Goal: Task Accomplishment & Management: Manage account settings

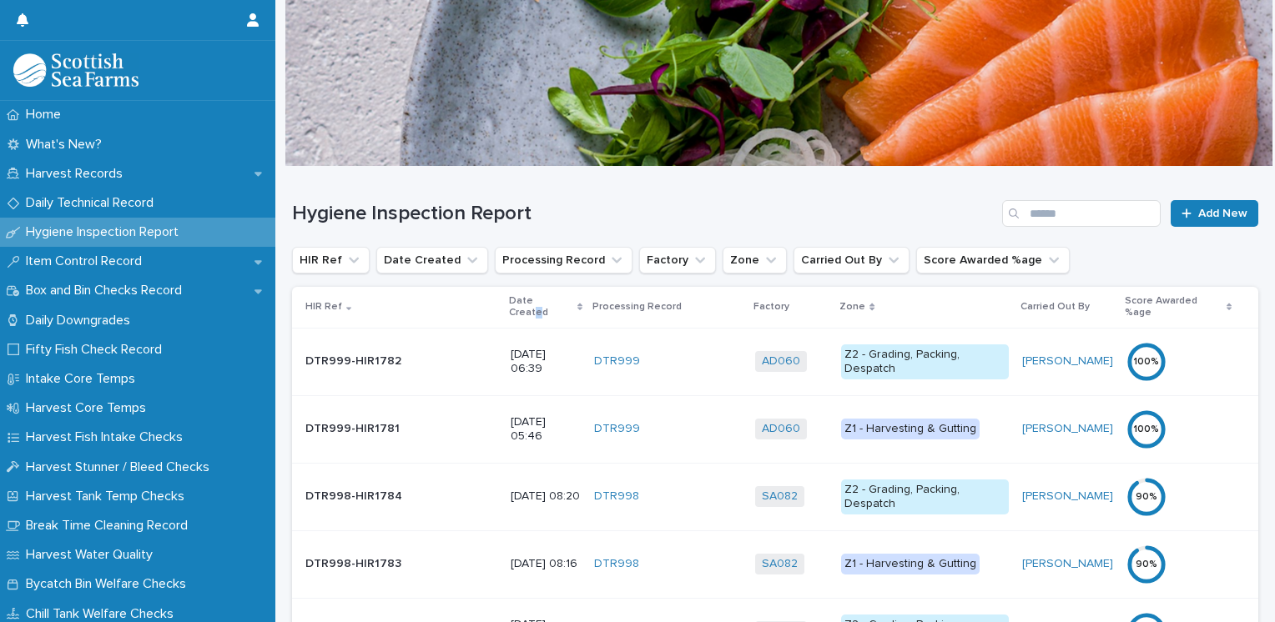
click at [509, 299] on p "Date Created" at bounding box center [541, 307] width 64 height 31
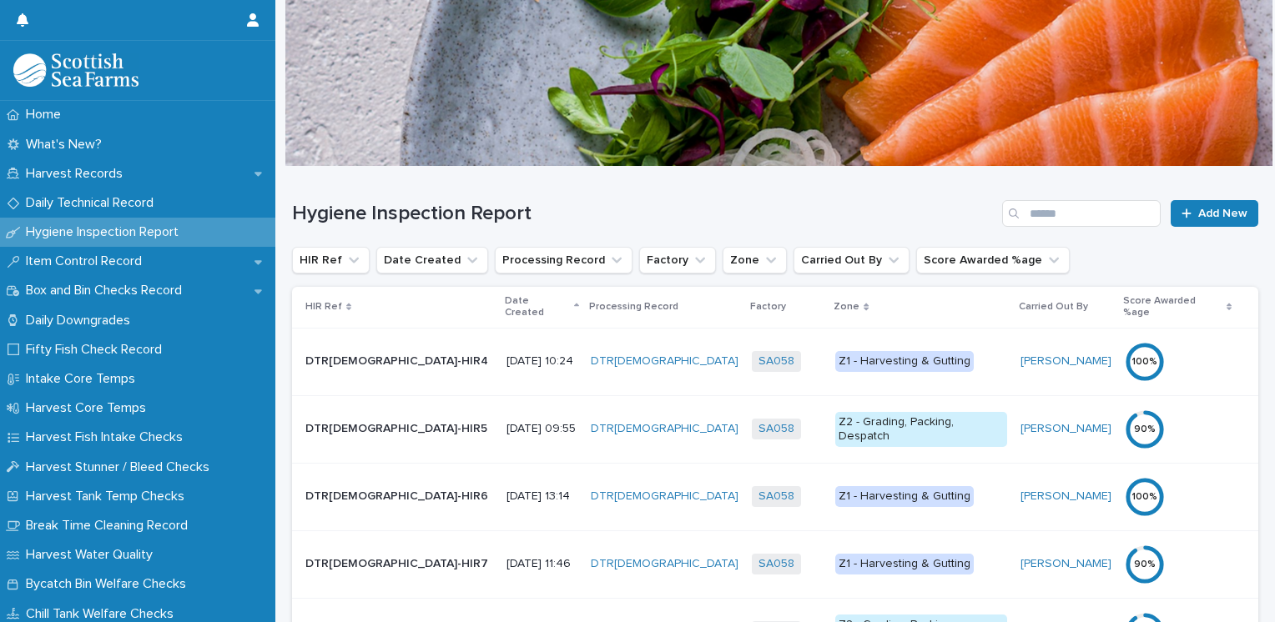
drag, startPoint x: 472, startPoint y: 299, endPoint x: 433, endPoint y: 302, distance: 39.4
click at [505, 302] on p "Date Created" at bounding box center [537, 307] width 65 height 31
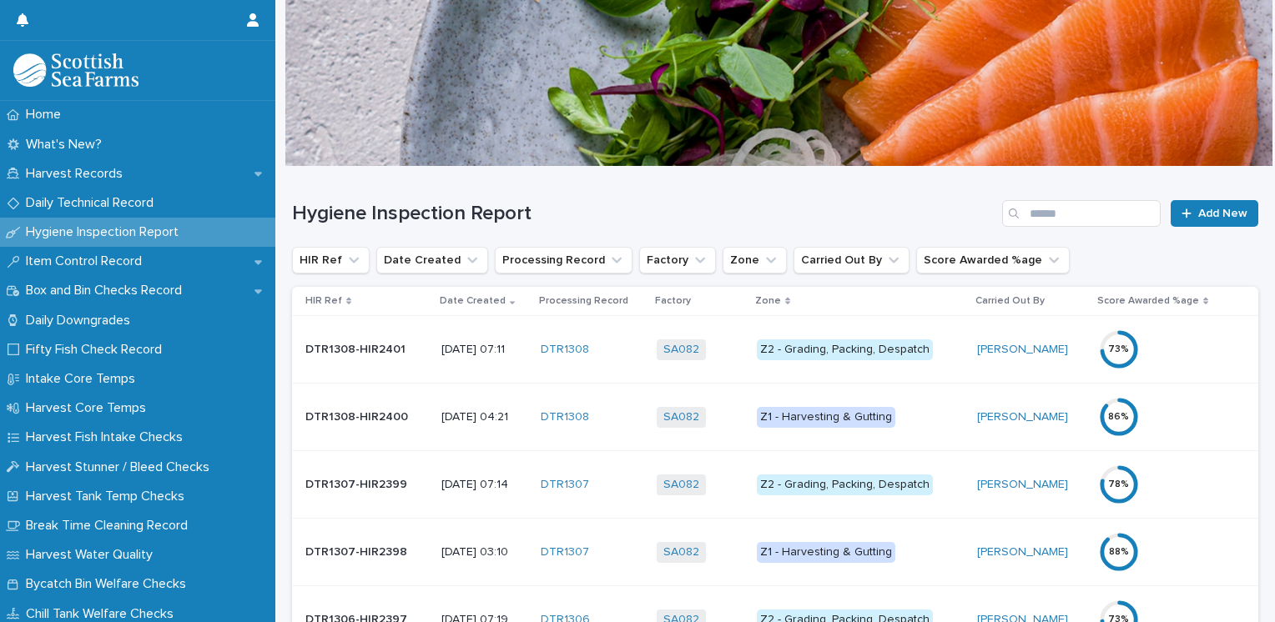
click at [801, 349] on div "Z2 - Grading, Packing, Despatch" at bounding box center [845, 350] width 176 height 21
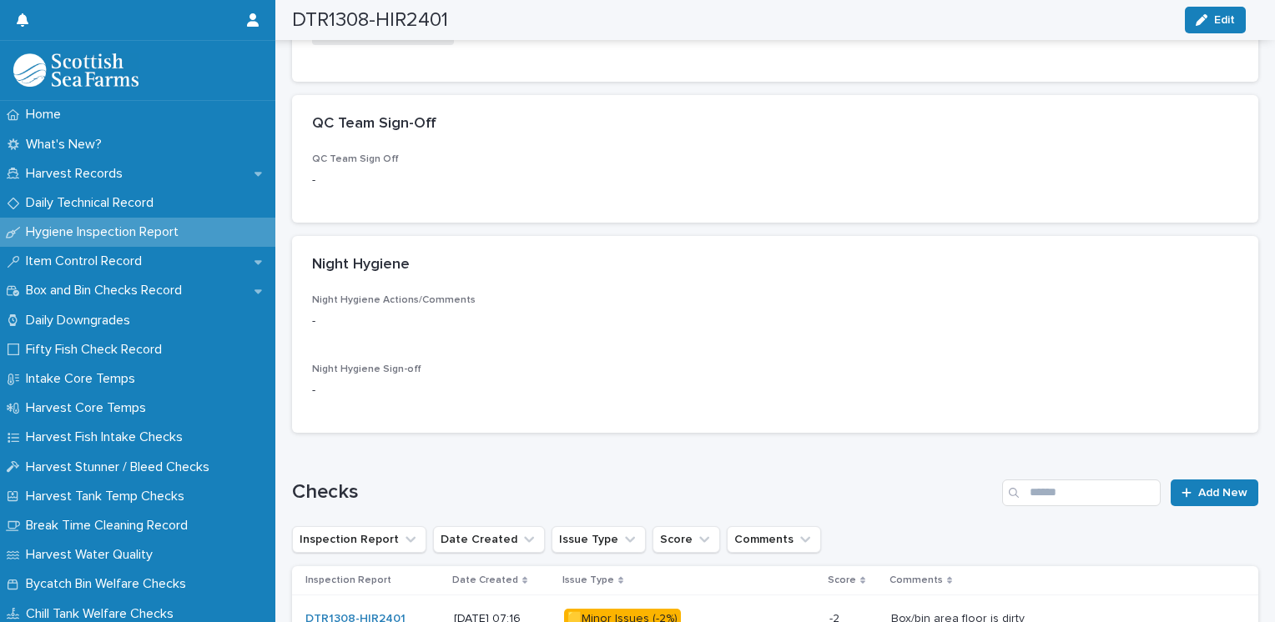
scroll to position [250, 0]
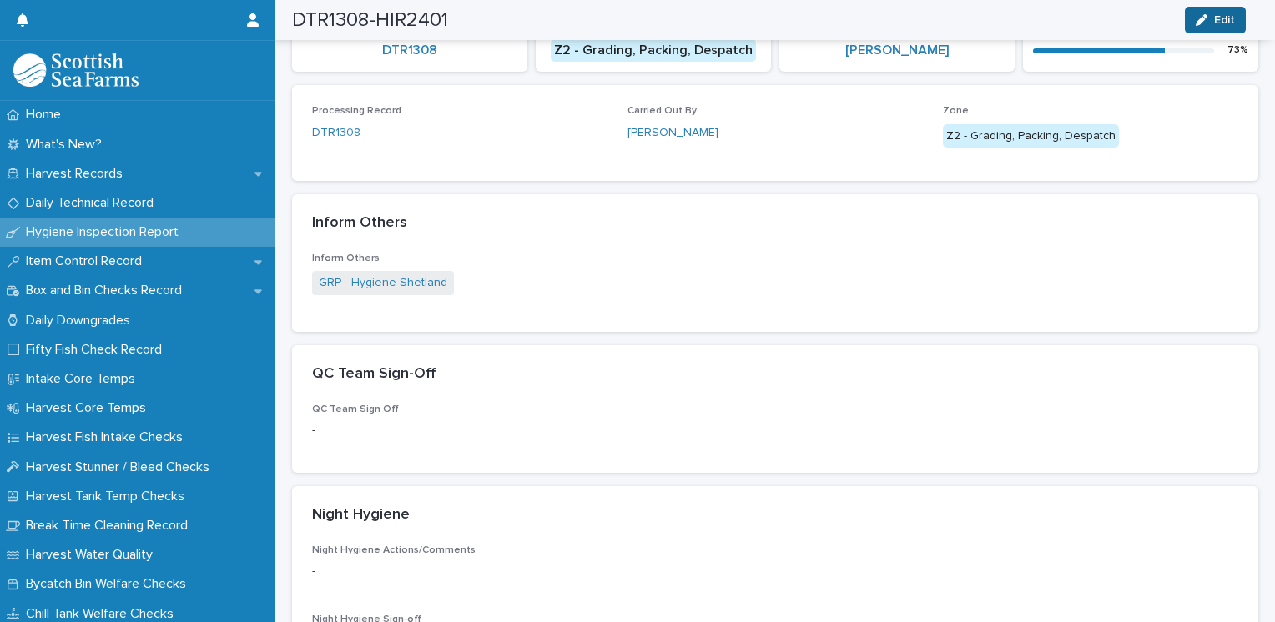
click at [1210, 21] on div "button" at bounding box center [1205, 20] width 18 height 12
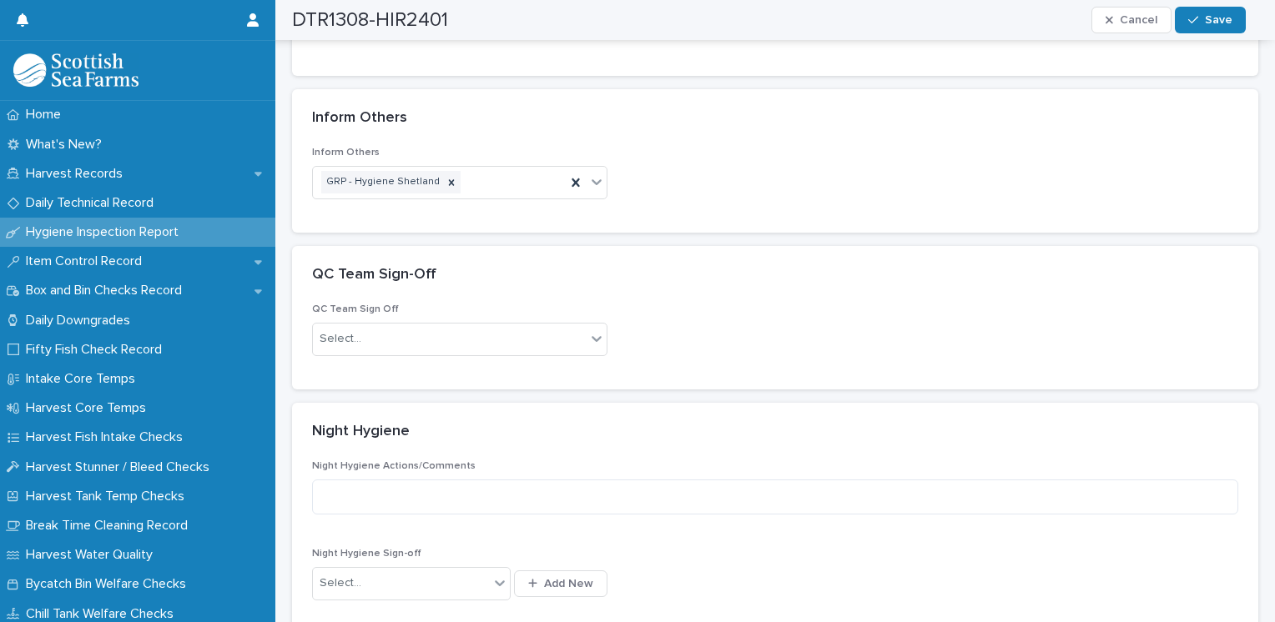
scroll to position [536, 0]
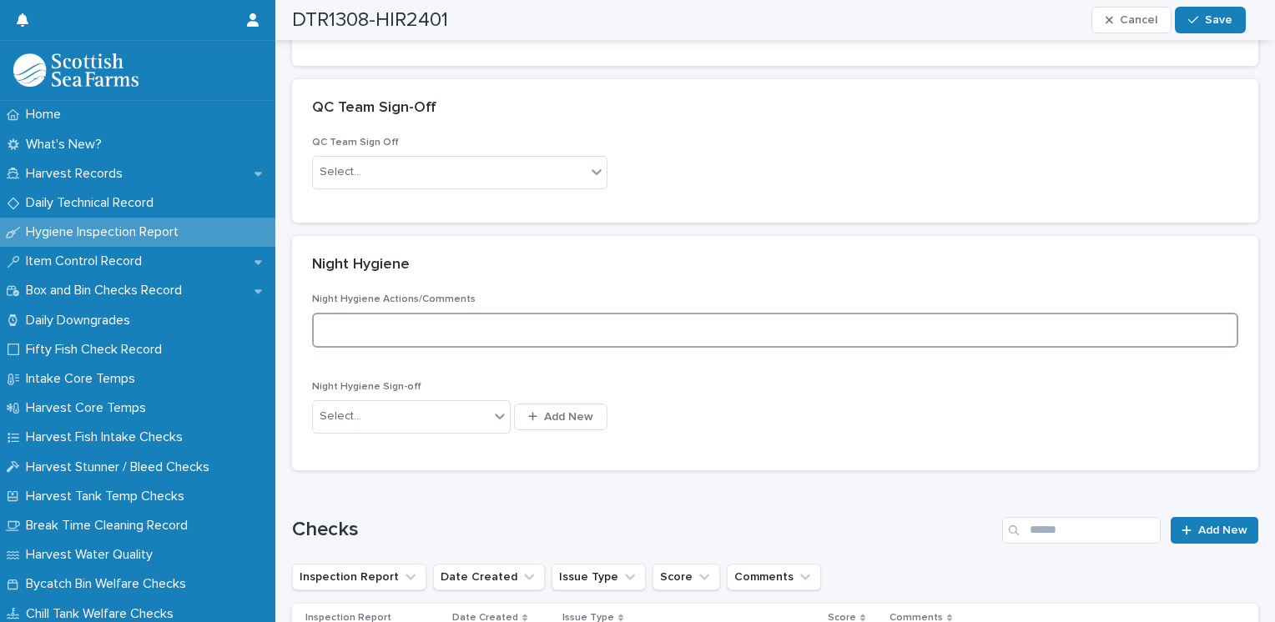
click at [415, 320] on textarea at bounding box center [775, 331] width 926 height 36
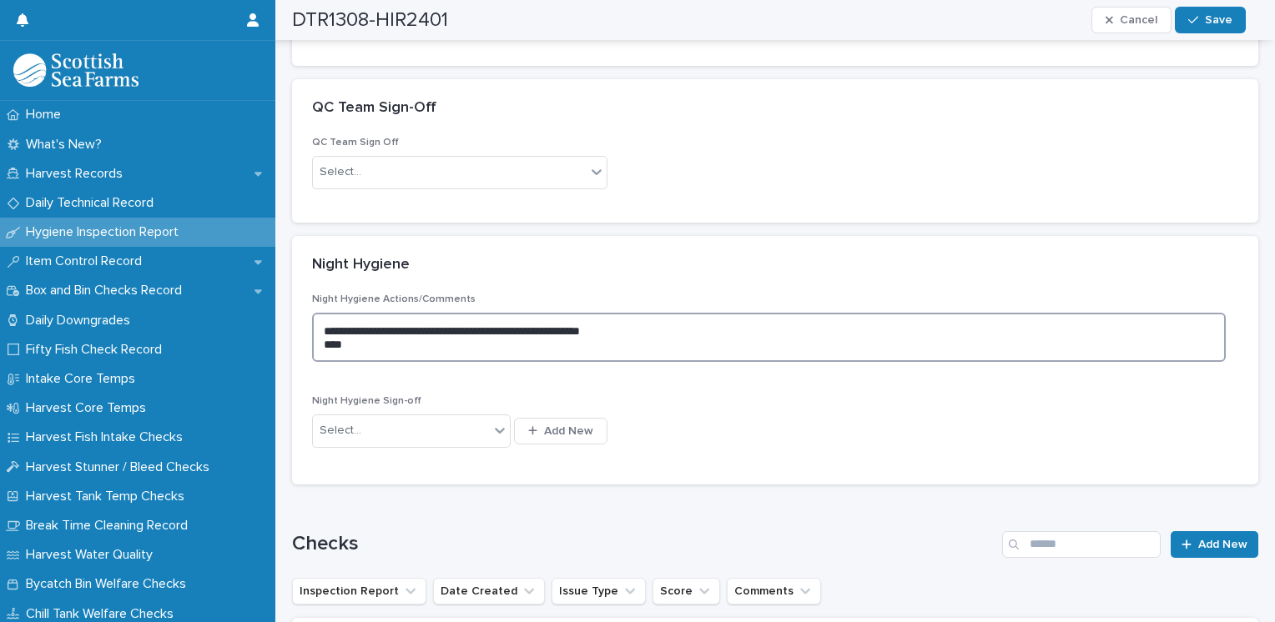
click at [341, 323] on textarea "**********" at bounding box center [769, 338] width 914 height 50
click at [348, 340] on textarea "**********" at bounding box center [769, 338] width 914 height 50
type textarea "**********"
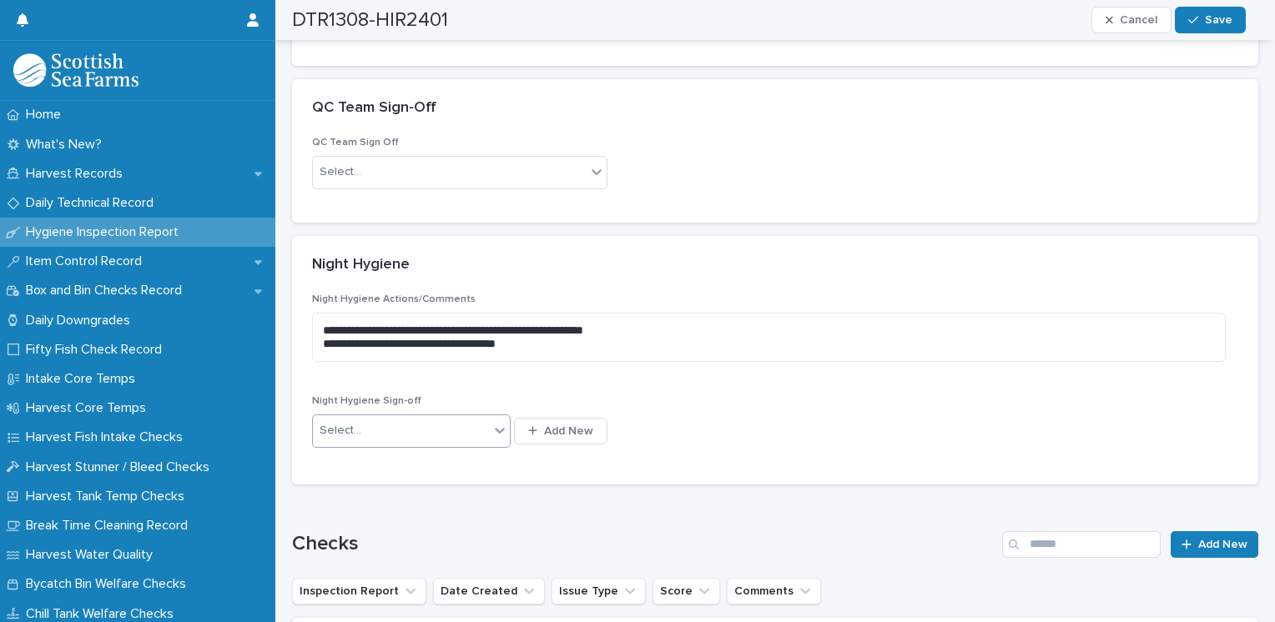
click at [424, 429] on div "Select..." at bounding box center [401, 431] width 176 height 28
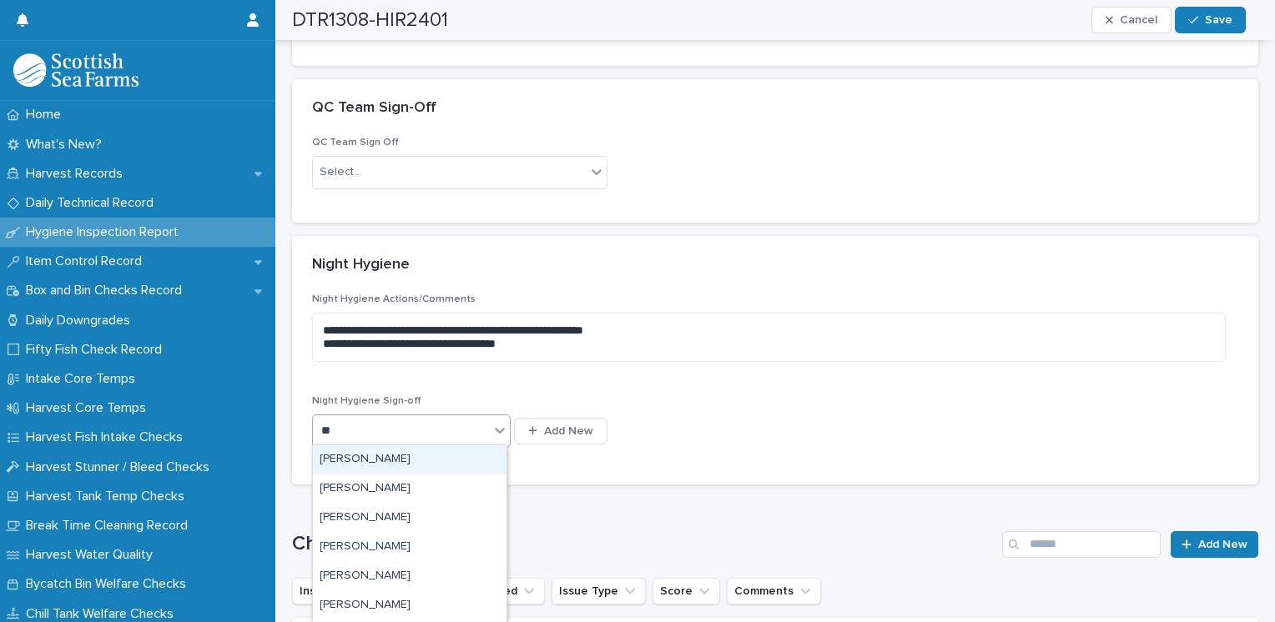
type input "***"
click at [350, 456] on div "[PERSON_NAME]" at bounding box center [410, 460] width 194 height 29
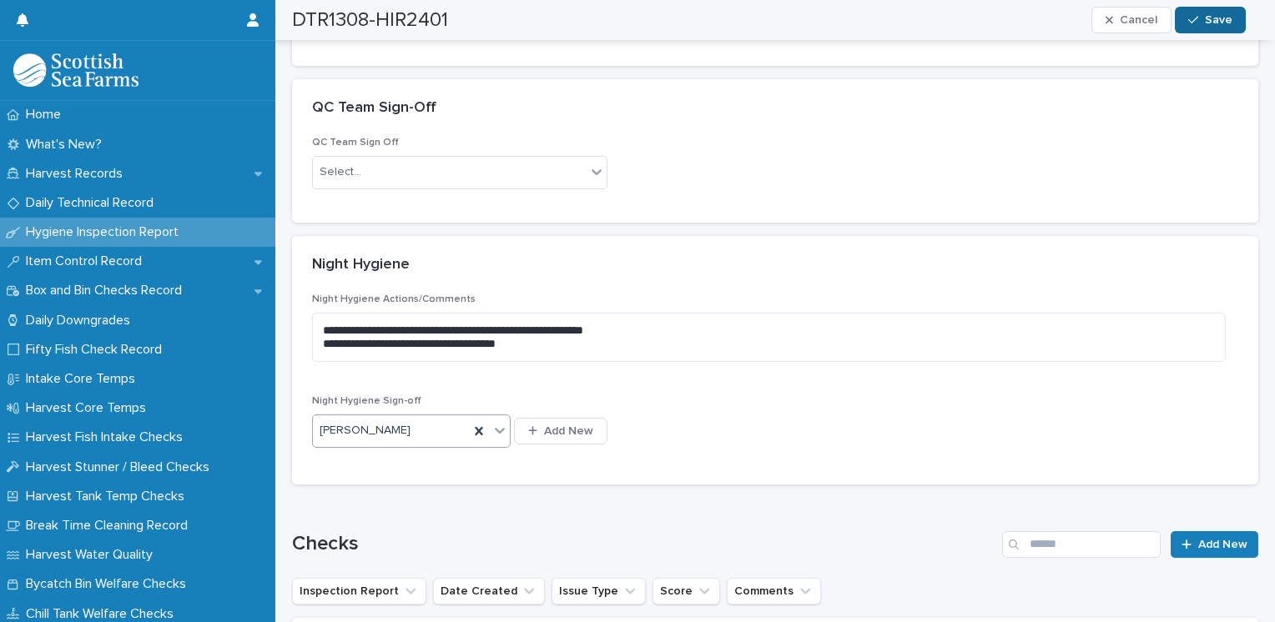
click at [1211, 15] on span "Save" at bounding box center [1219, 20] width 28 height 12
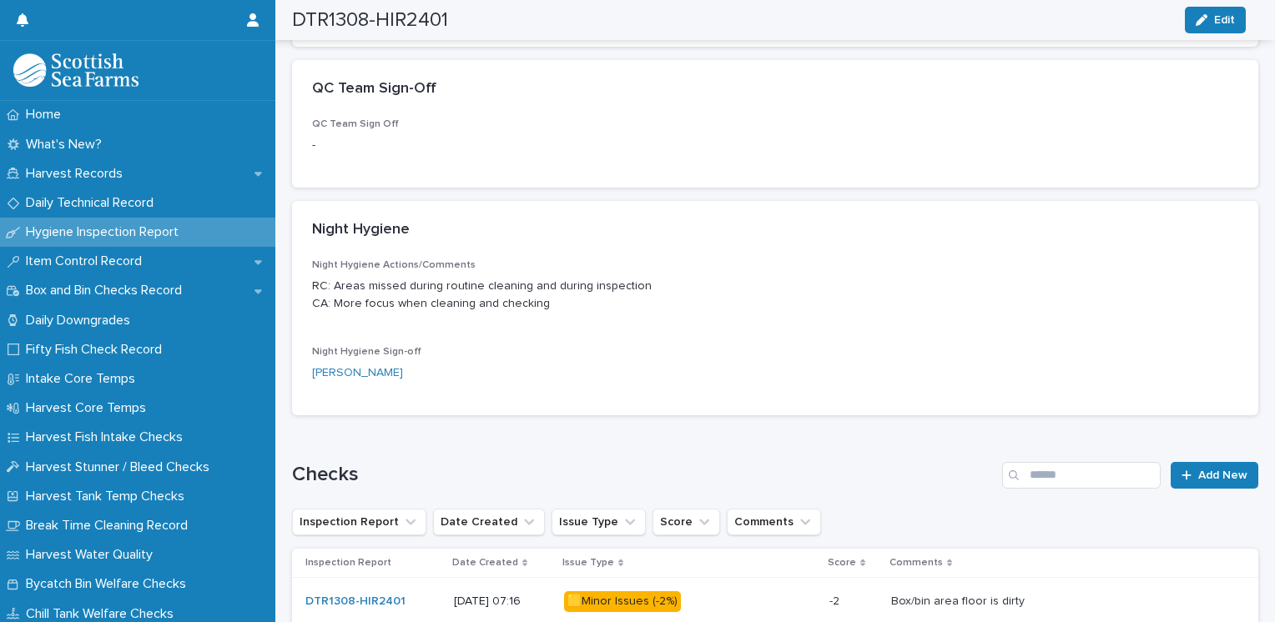
scroll to position [502, 0]
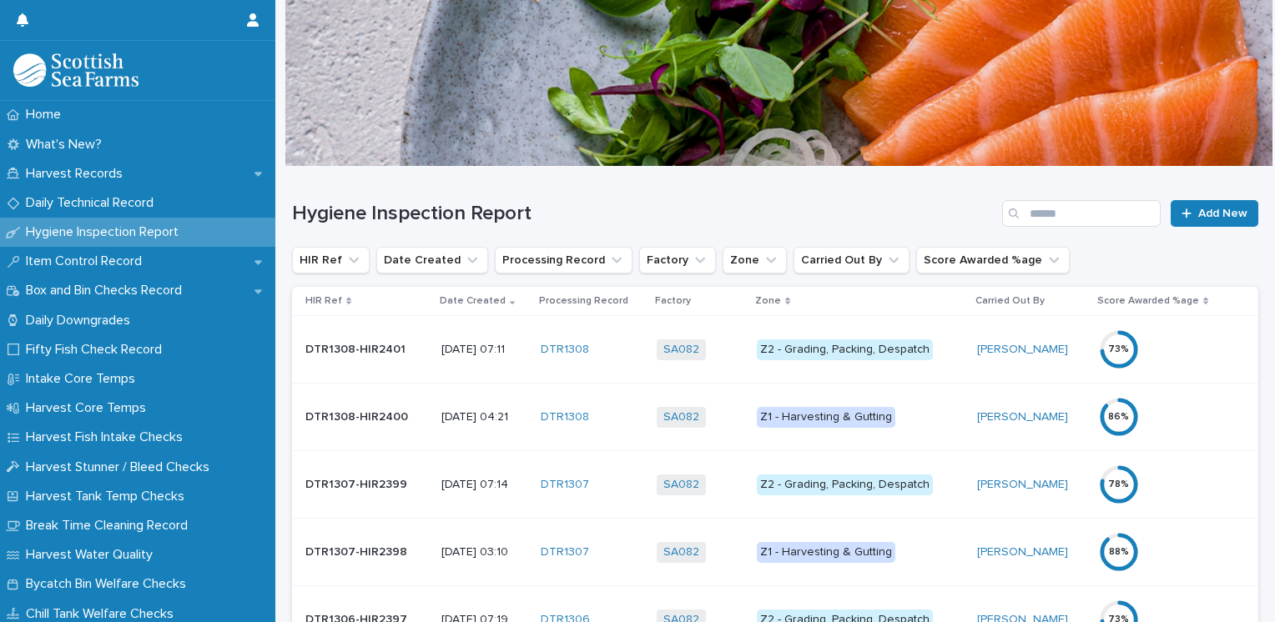
click at [828, 410] on div "Z1 - Harvesting & Gutting" at bounding box center [826, 417] width 138 height 21
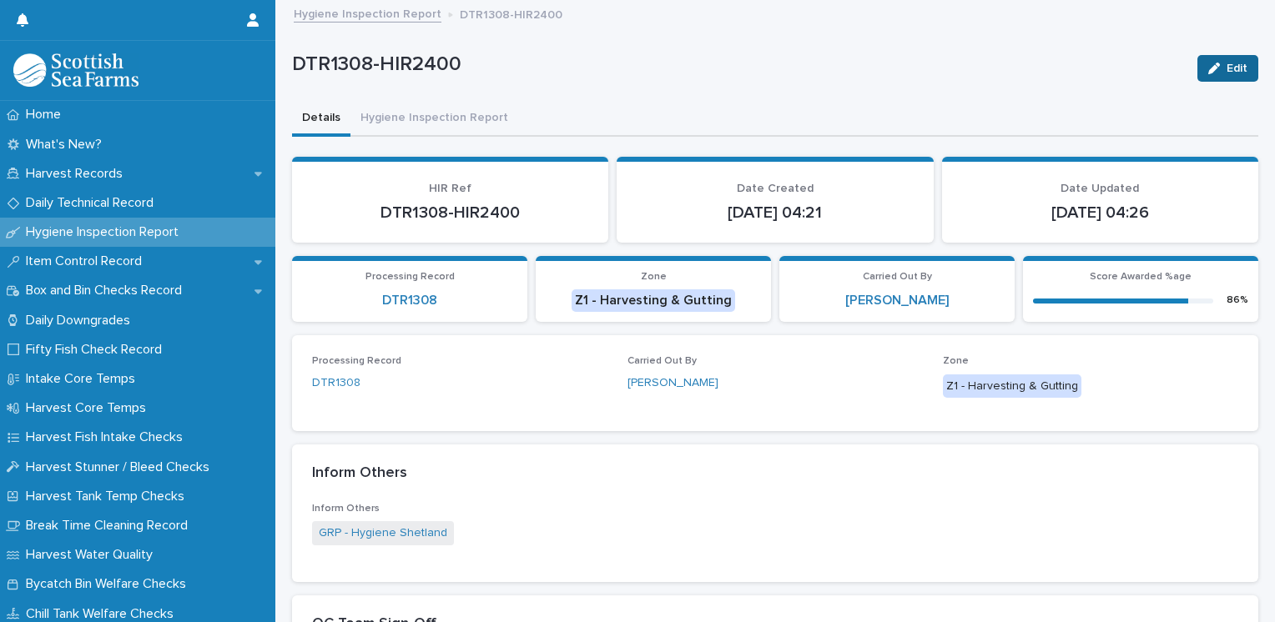
click at [1226, 63] on span "Edit" at bounding box center [1236, 69] width 21 height 12
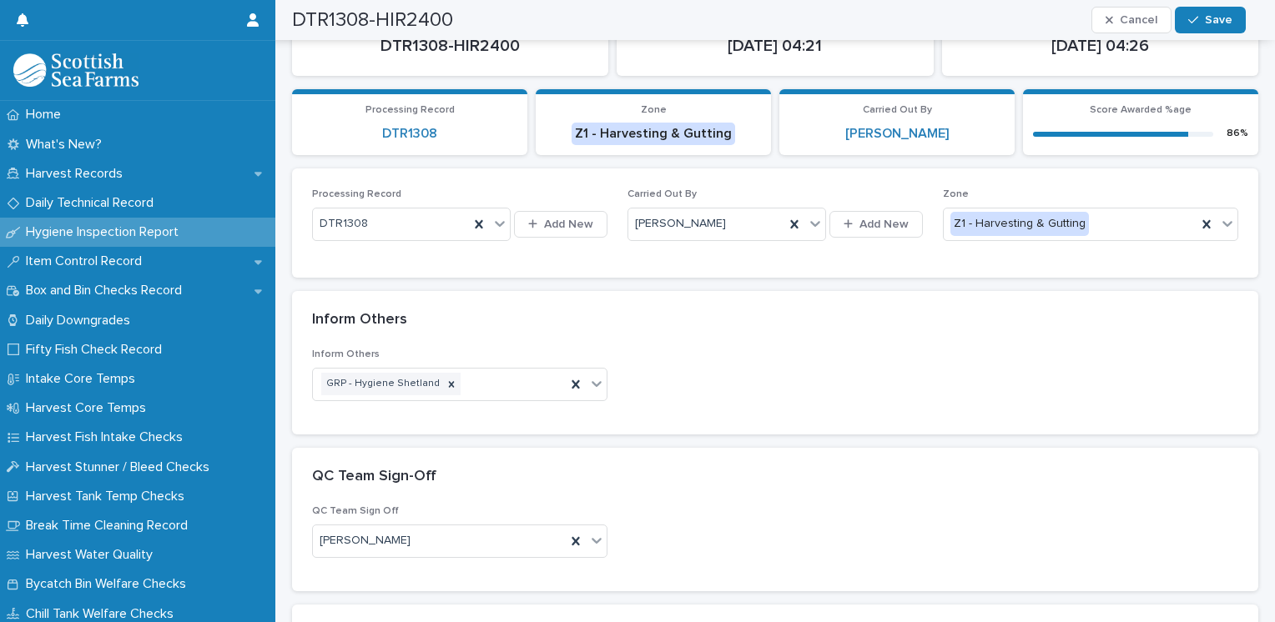
scroll to position [417, 0]
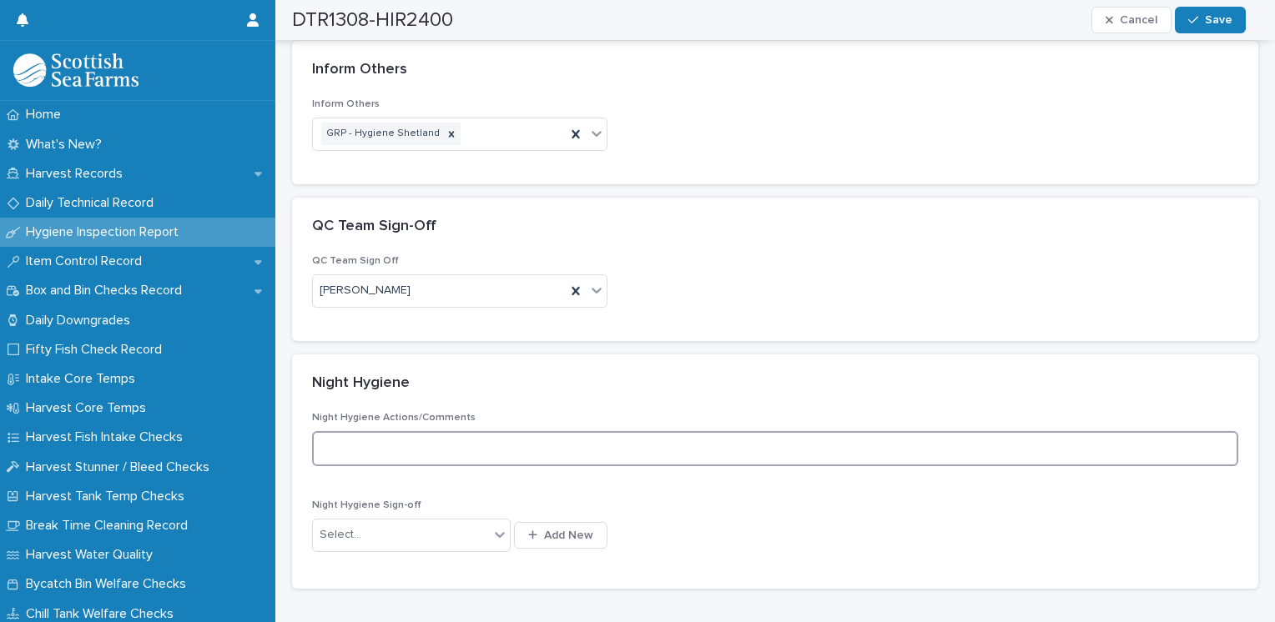
click at [376, 442] on textarea at bounding box center [775, 449] width 926 height 36
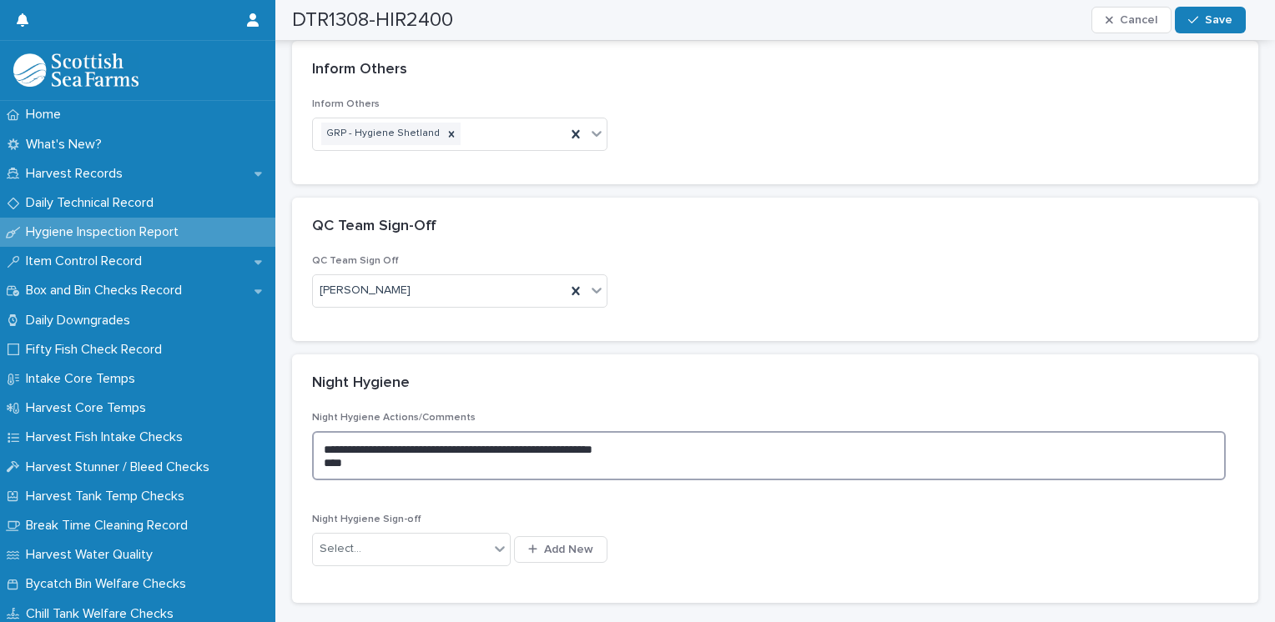
click at [508, 446] on textarea "**********" at bounding box center [769, 456] width 914 height 50
click at [343, 459] on textarea "**********" at bounding box center [769, 456] width 914 height 50
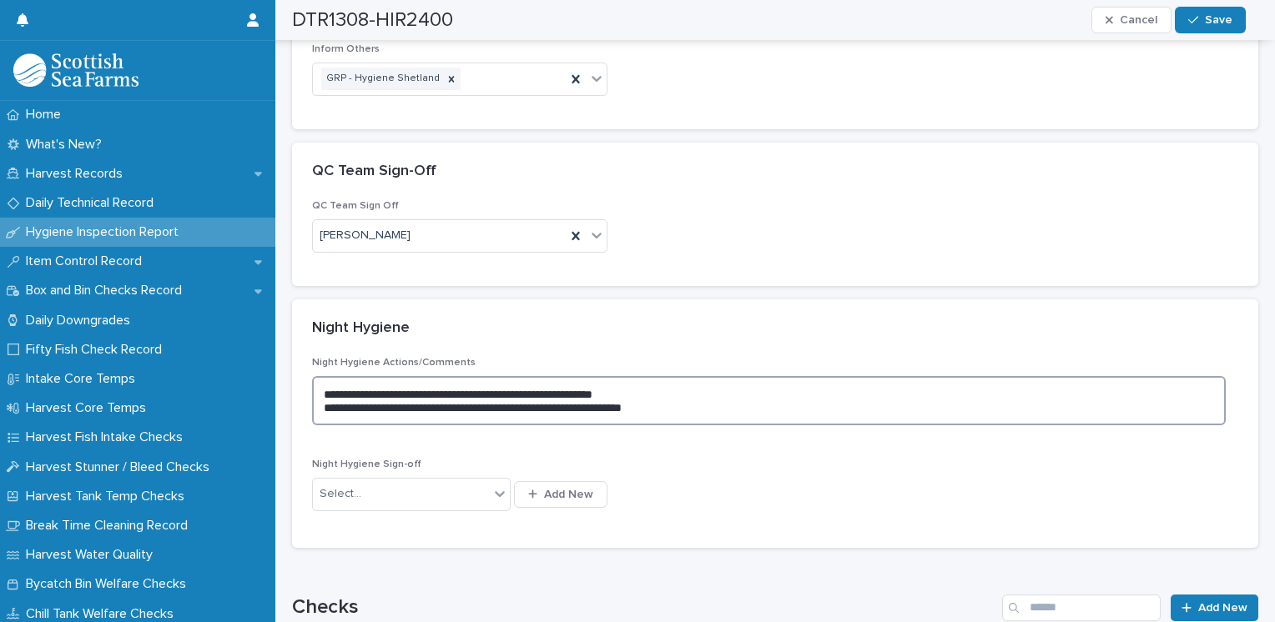
scroll to position [501, 0]
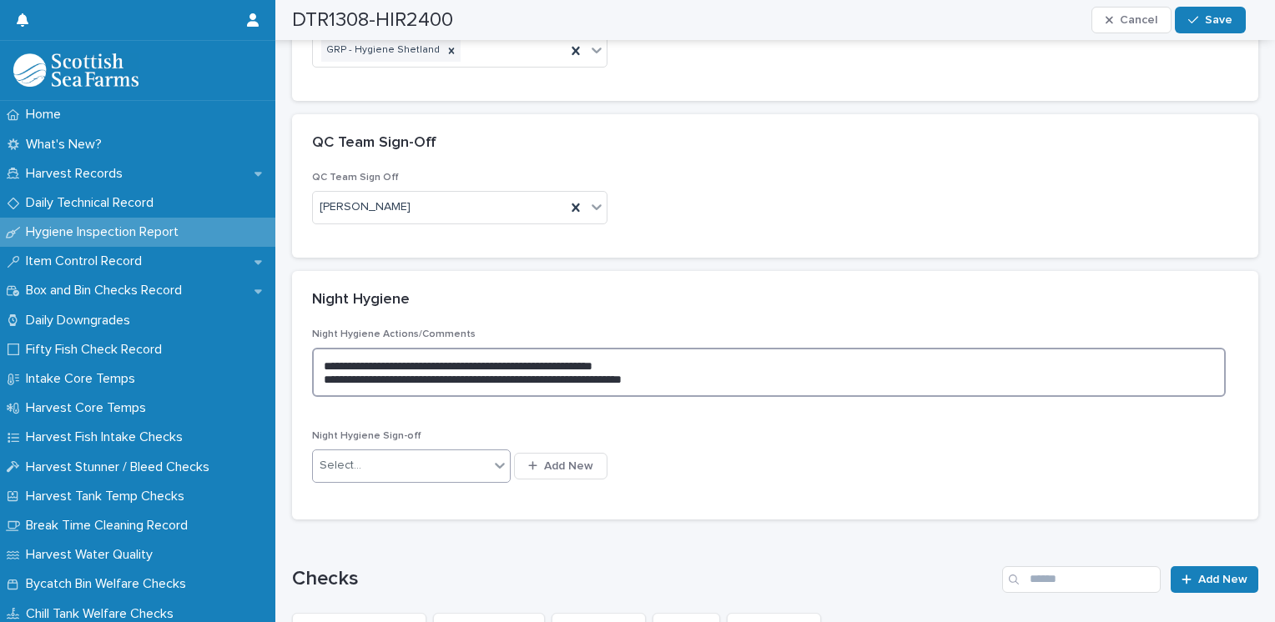
type textarea "**********"
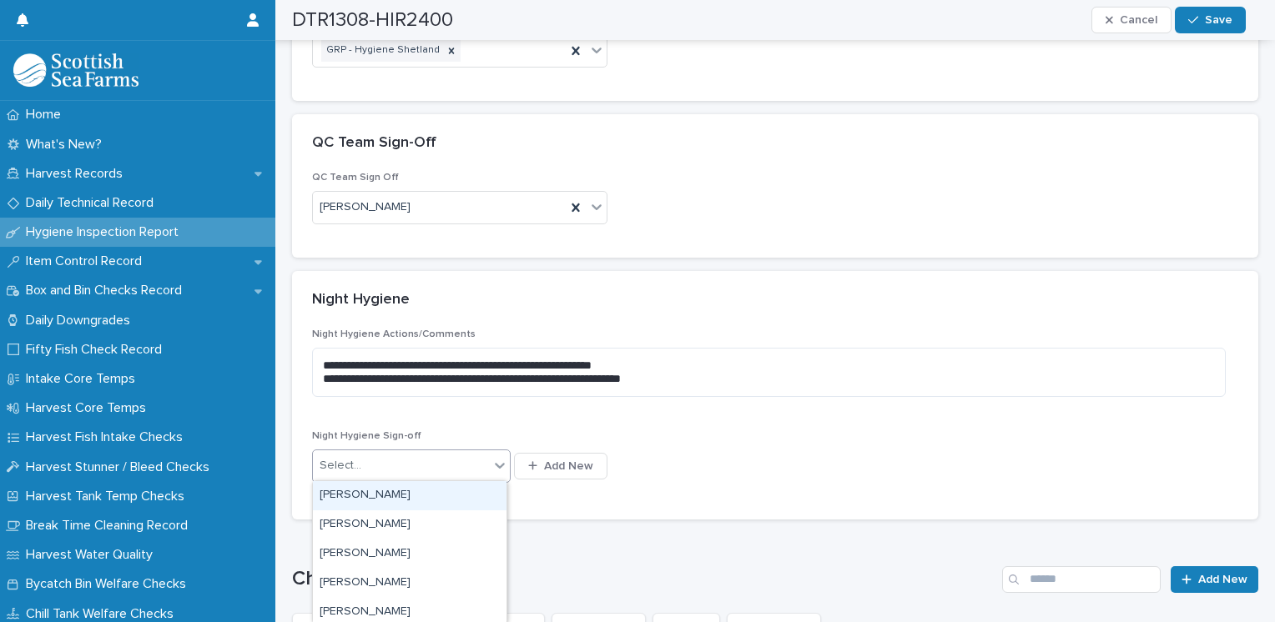
click at [381, 456] on div "Select..." at bounding box center [401, 466] width 176 height 28
type input "***"
click at [354, 493] on div "[PERSON_NAME]" at bounding box center [410, 495] width 194 height 29
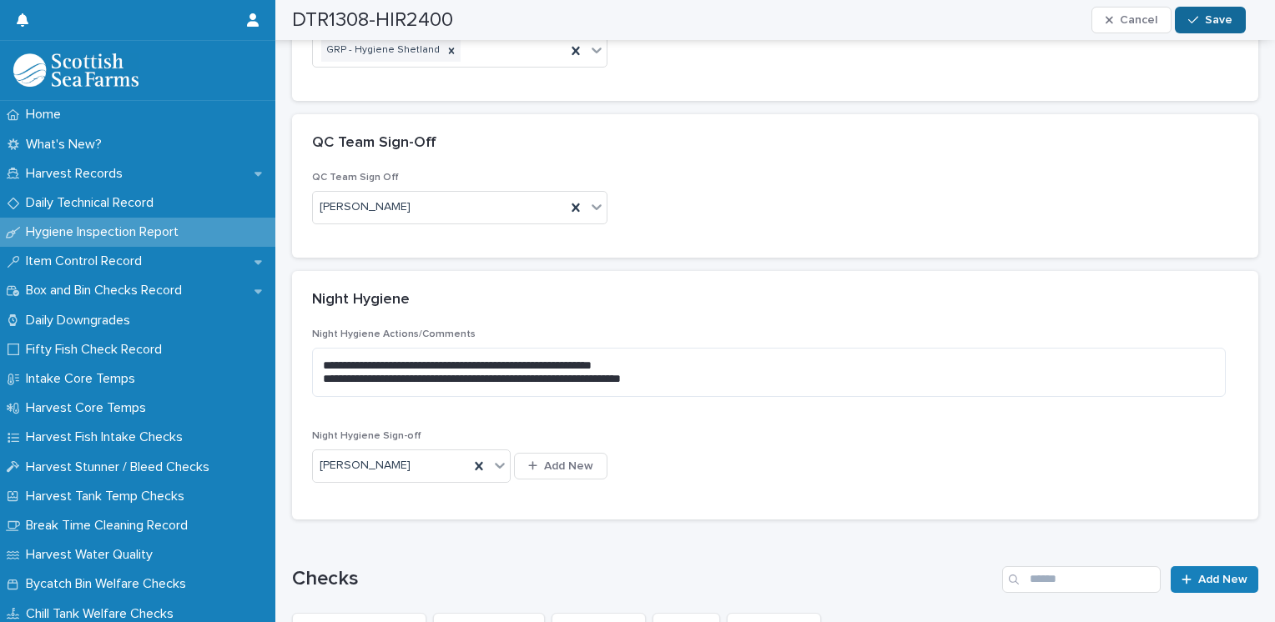
click at [1227, 16] on span "Save" at bounding box center [1219, 20] width 28 height 12
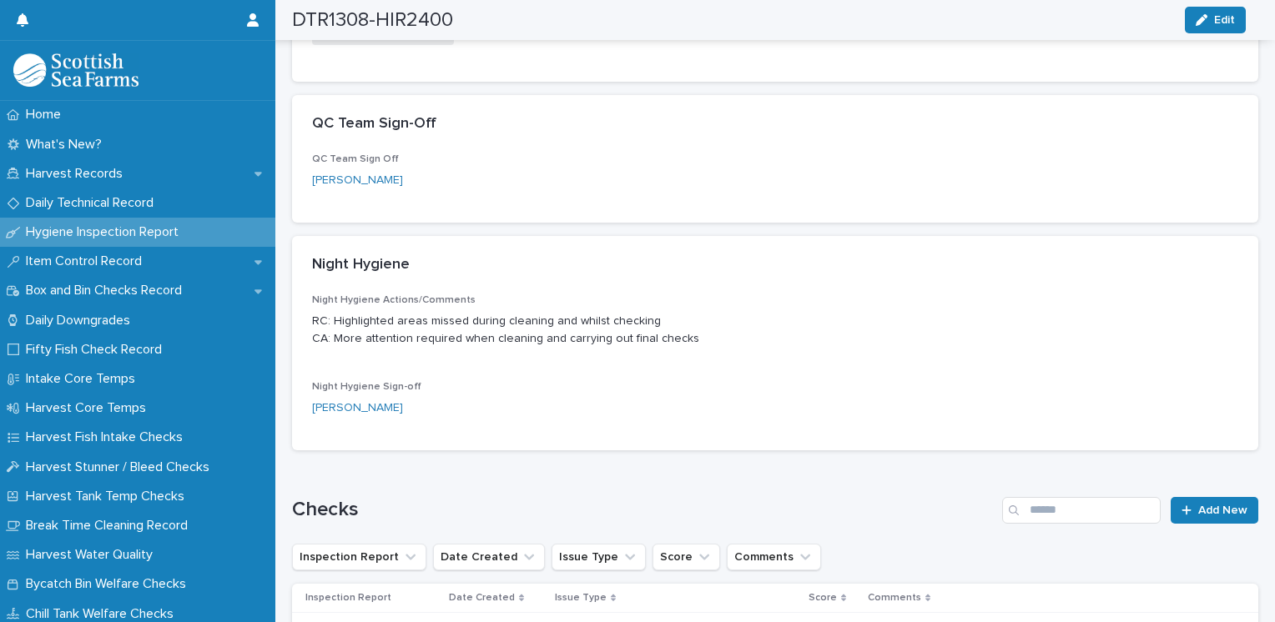
scroll to position [467, 0]
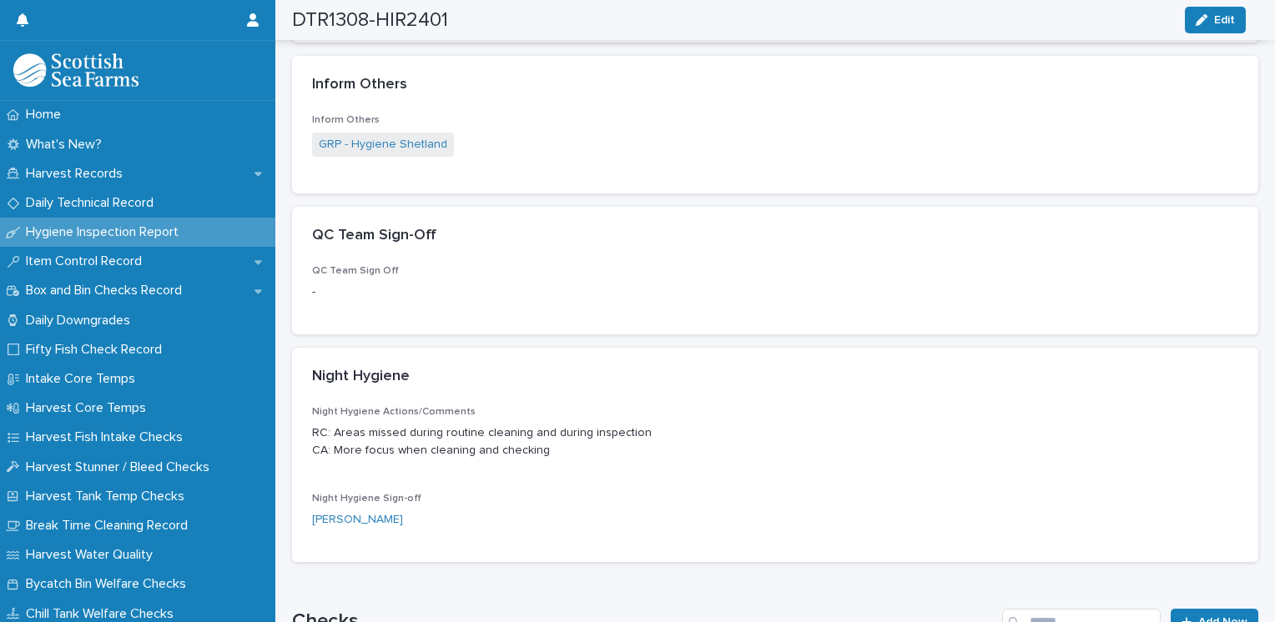
scroll to position [417, 0]
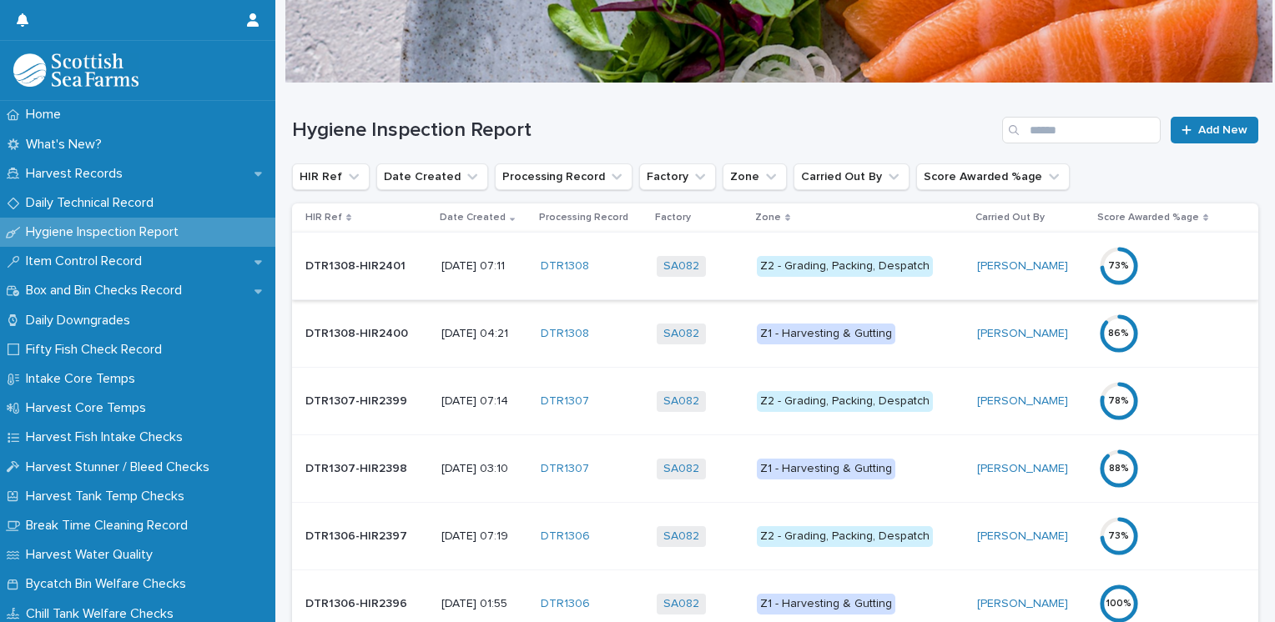
scroll to position [167, 0]
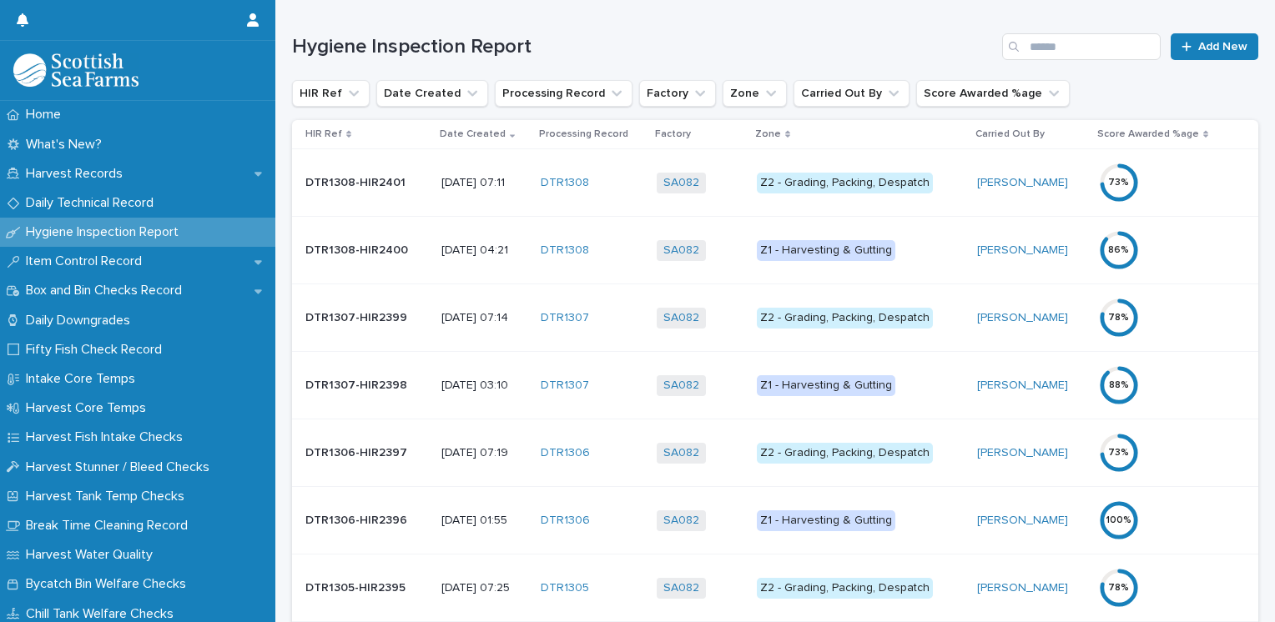
click at [843, 314] on div "Z2 - Grading, Packing, Despatch" at bounding box center [845, 318] width 176 height 21
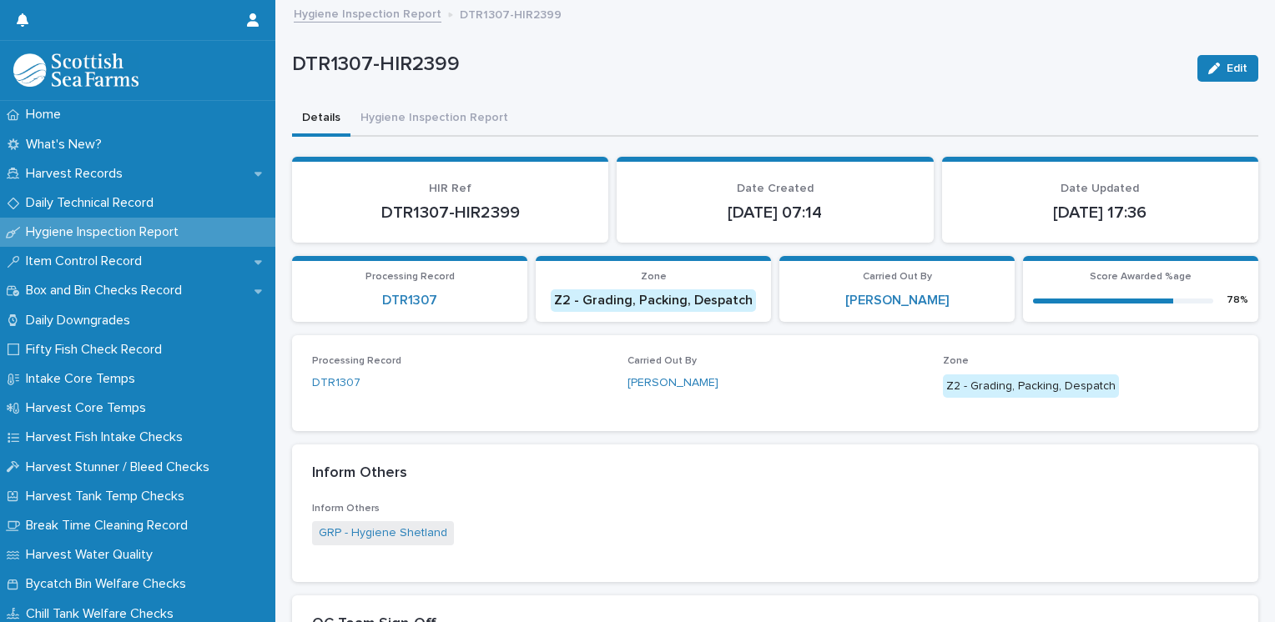
click at [1226, 65] on span "Edit" at bounding box center [1236, 69] width 21 height 12
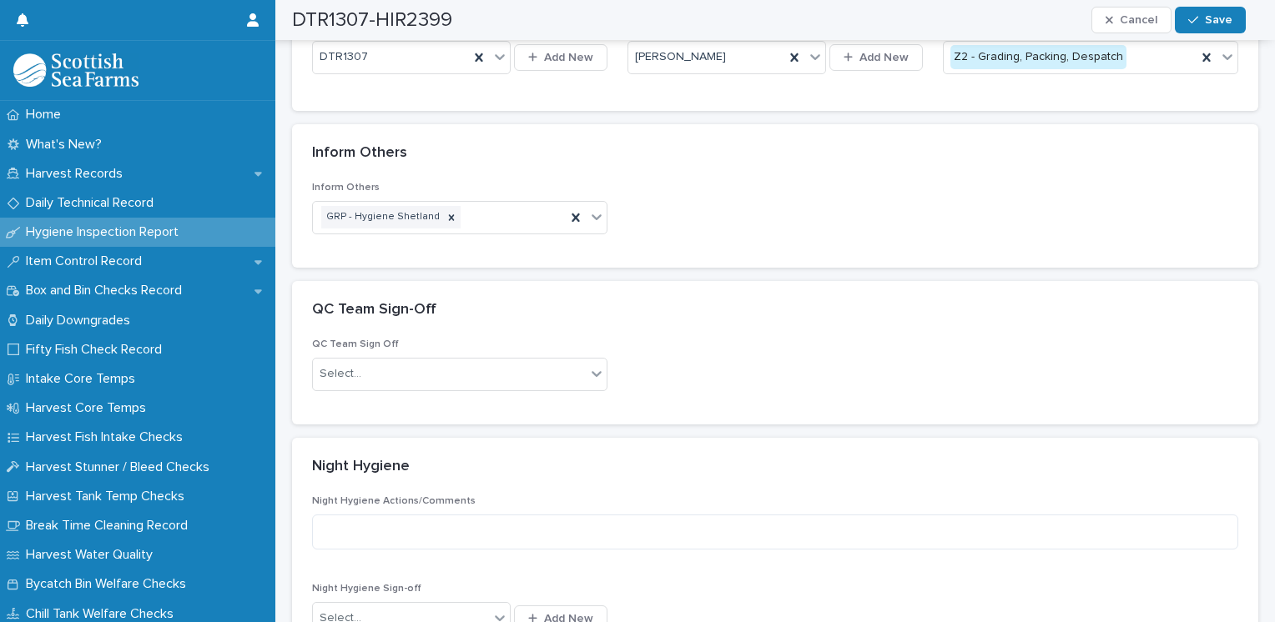
scroll to position [501, 0]
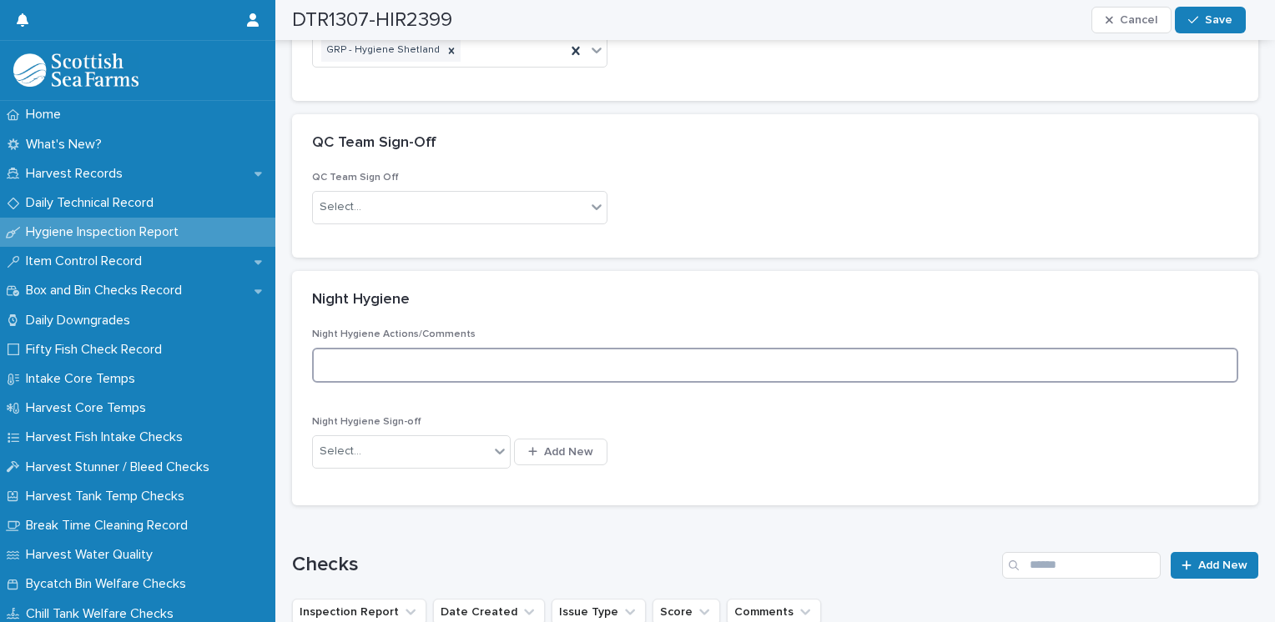
click at [407, 361] on textarea at bounding box center [775, 366] width 926 height 36
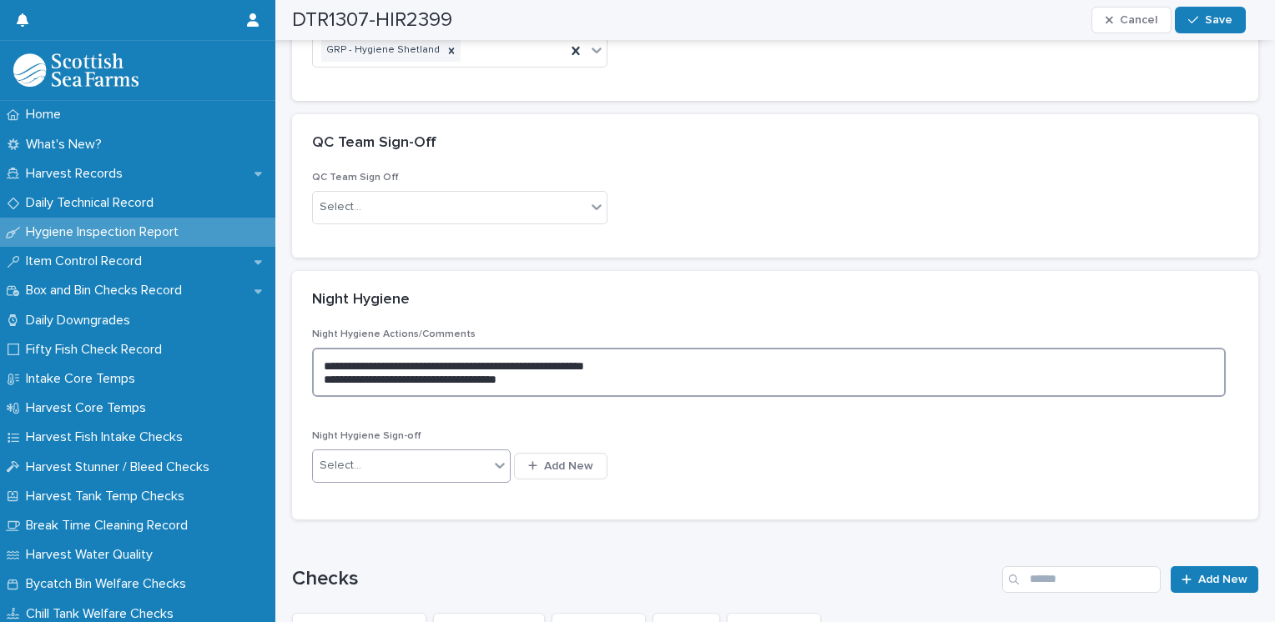
type textarea "**********"
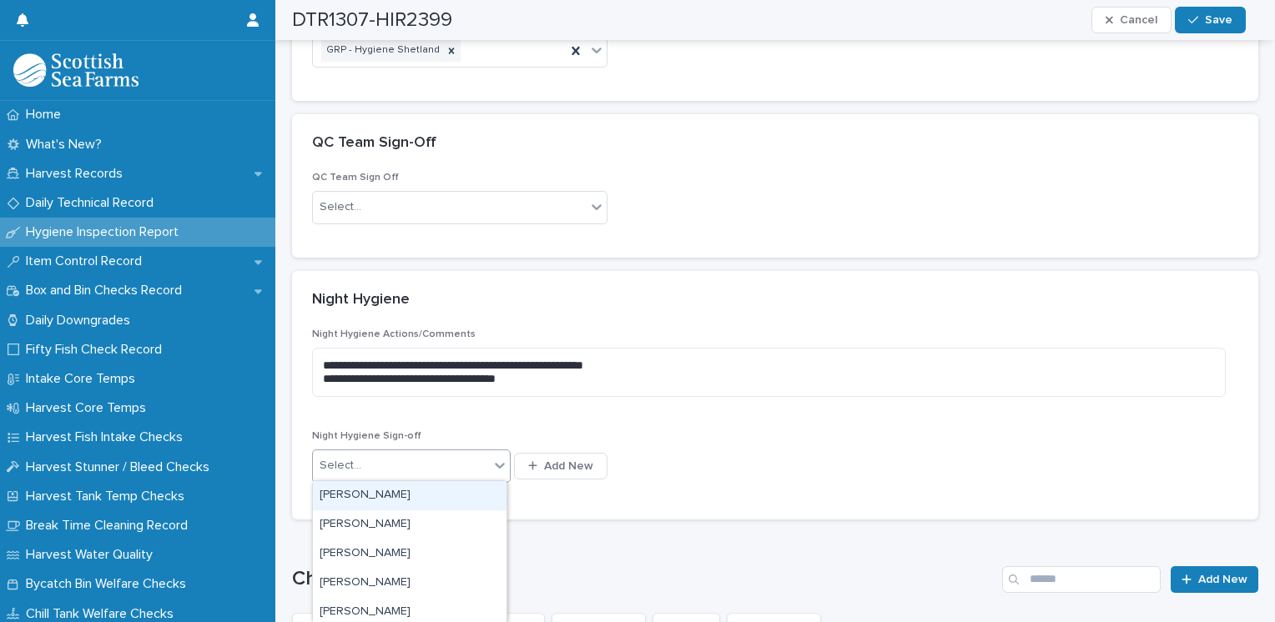
click at [393, 466] on div "Select..." at bounding box center [401, 466] width 176 height 28
type input "***"
click at [354, 493] on div "[PERSON_NAME]" at bounding box center [410, 495] width 194 height 29
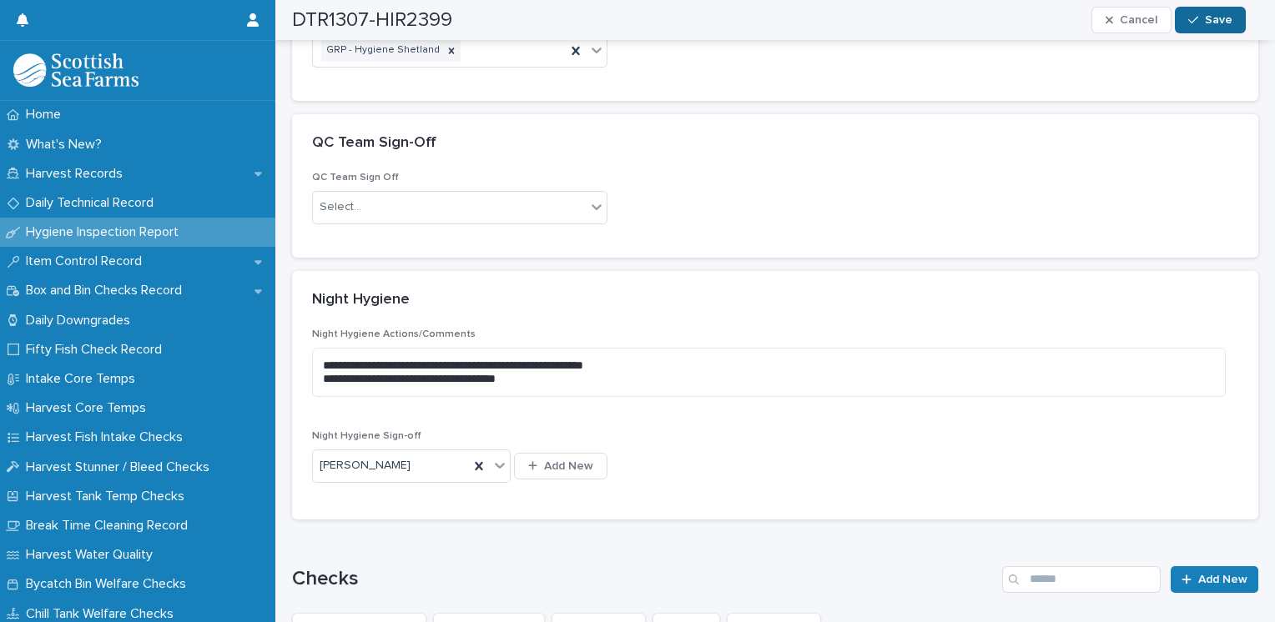
click at [1224, 14] on span "Save" at bounding box center [1219, 20] width 28 height 12
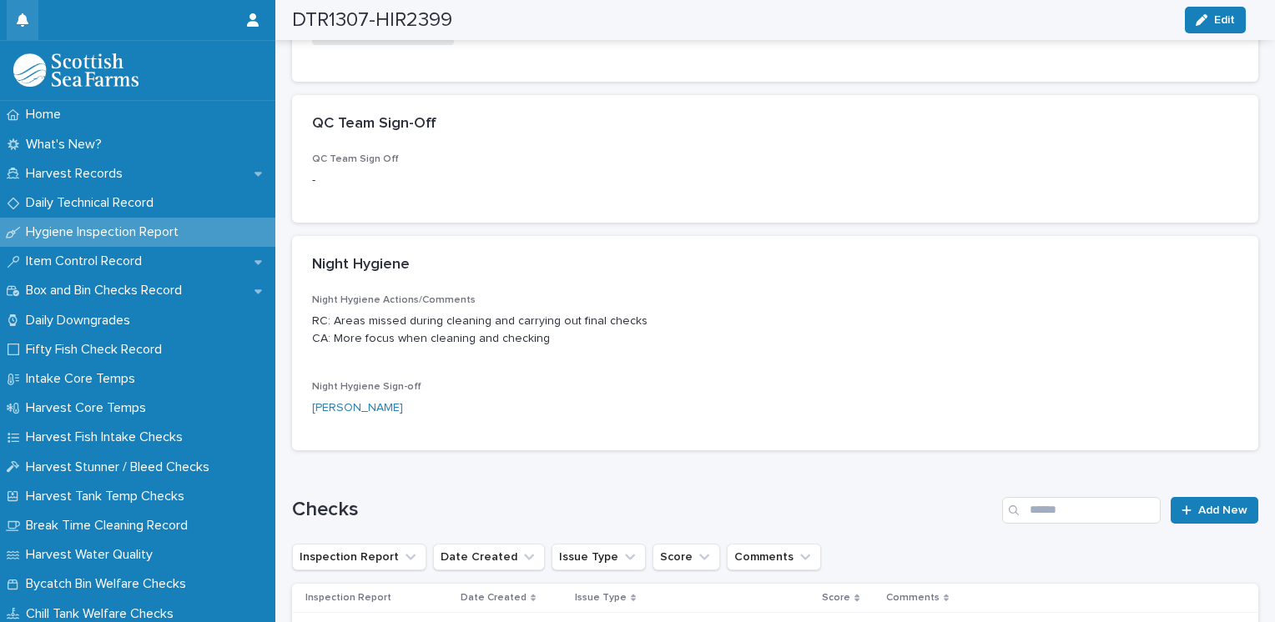
scroll to position [467, 0]
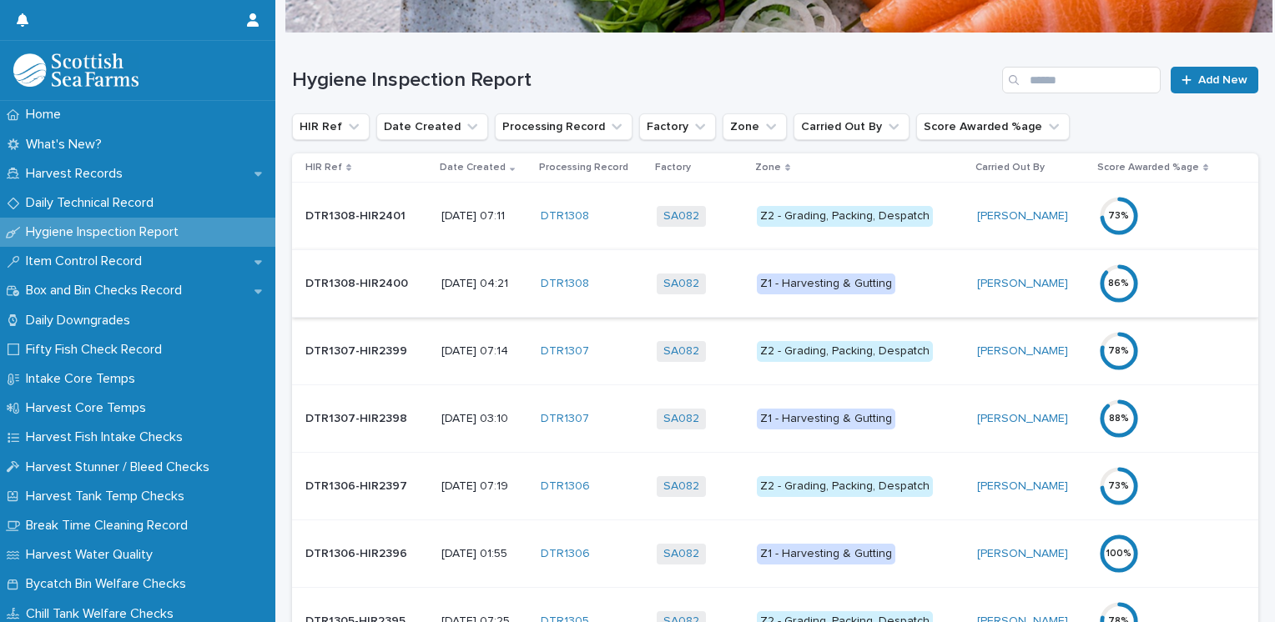
scroll to position [167, 0]
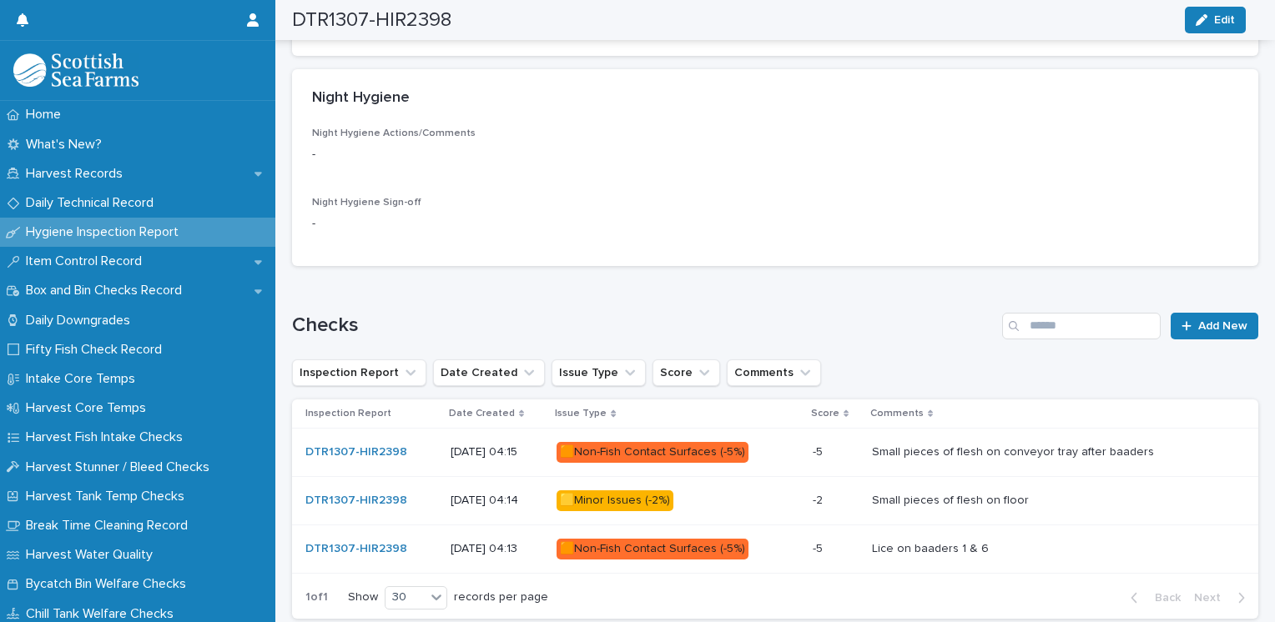
scroll to position [417, 0]
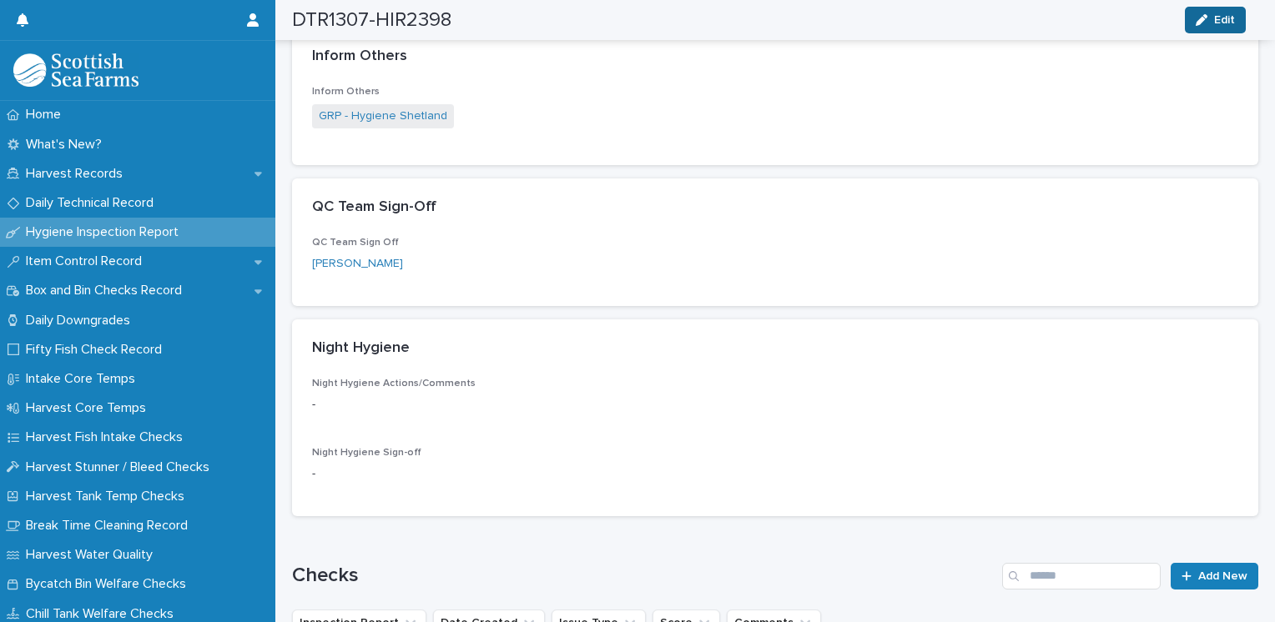
click at [1228, 15] on span "Edit" at bounding box center [1224, 20] width 21 height 12
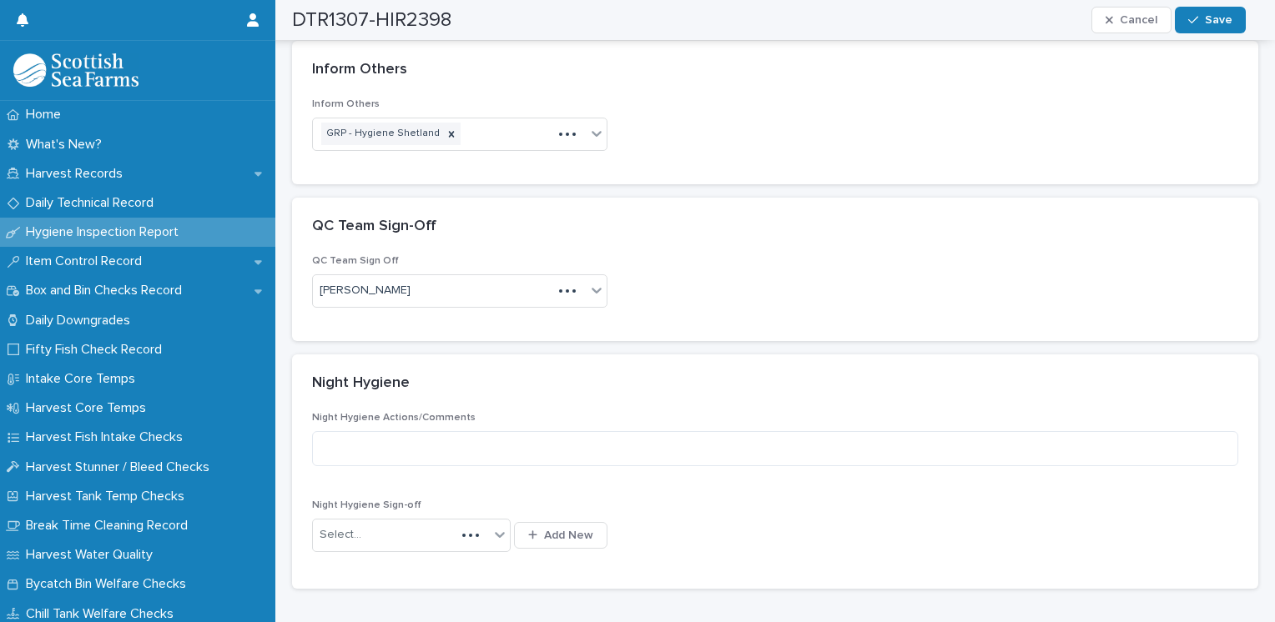
scroll to position [452, 0]
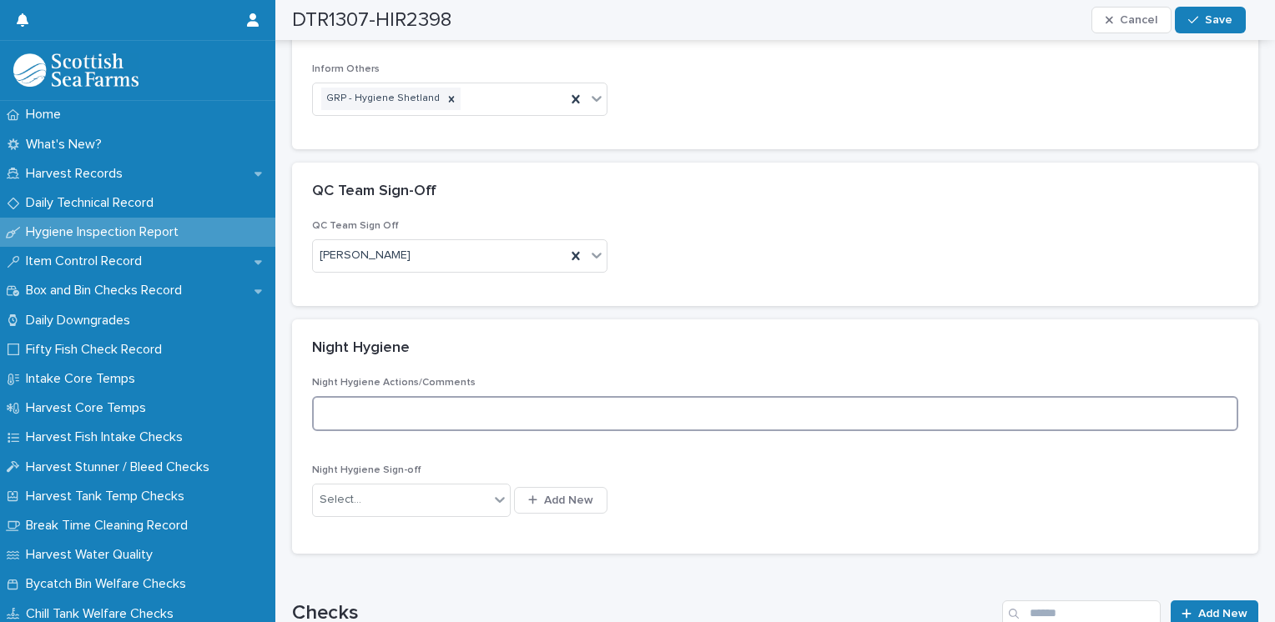
click at [497, 404] on textarea at bounding box center [775, 414] width 926 height 36
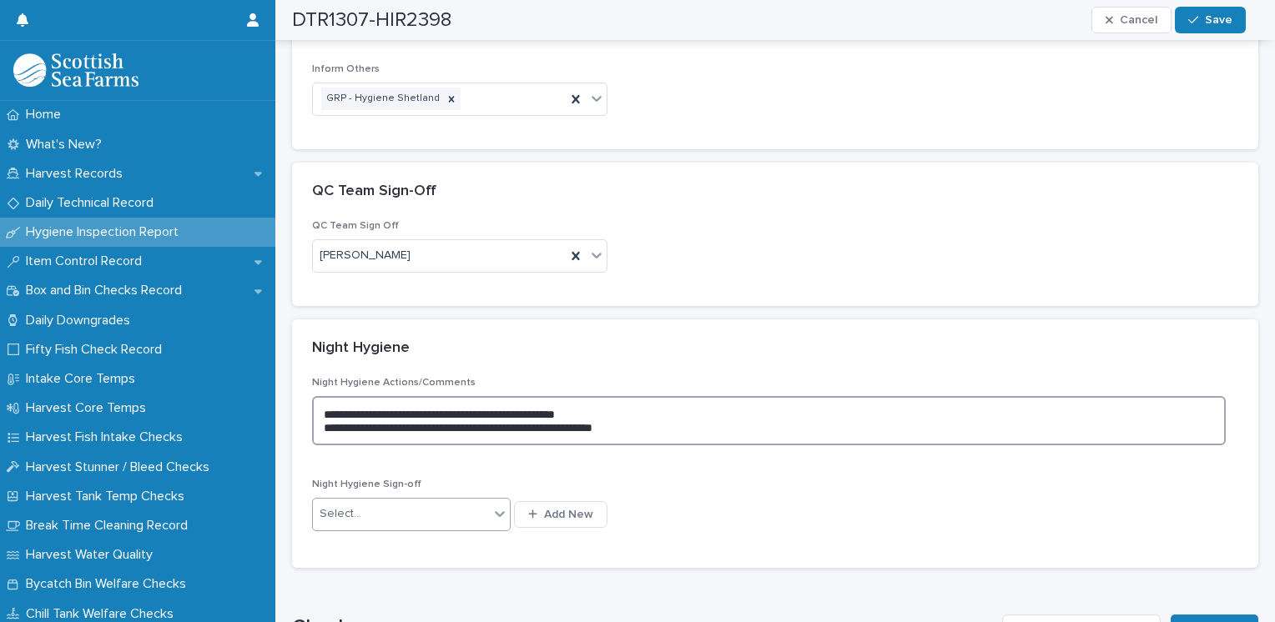
type textarea "**********"
click at [432, 509] on div "Select..." at bounding box center [401, 515] width 176 height 28
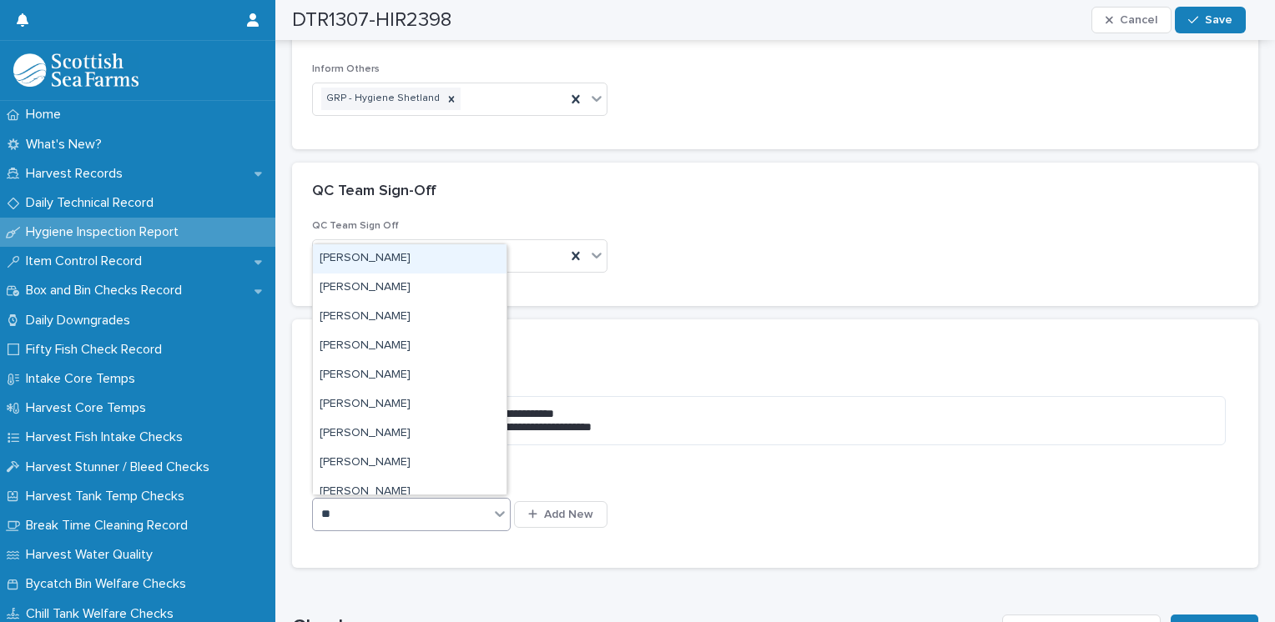
type input "***"
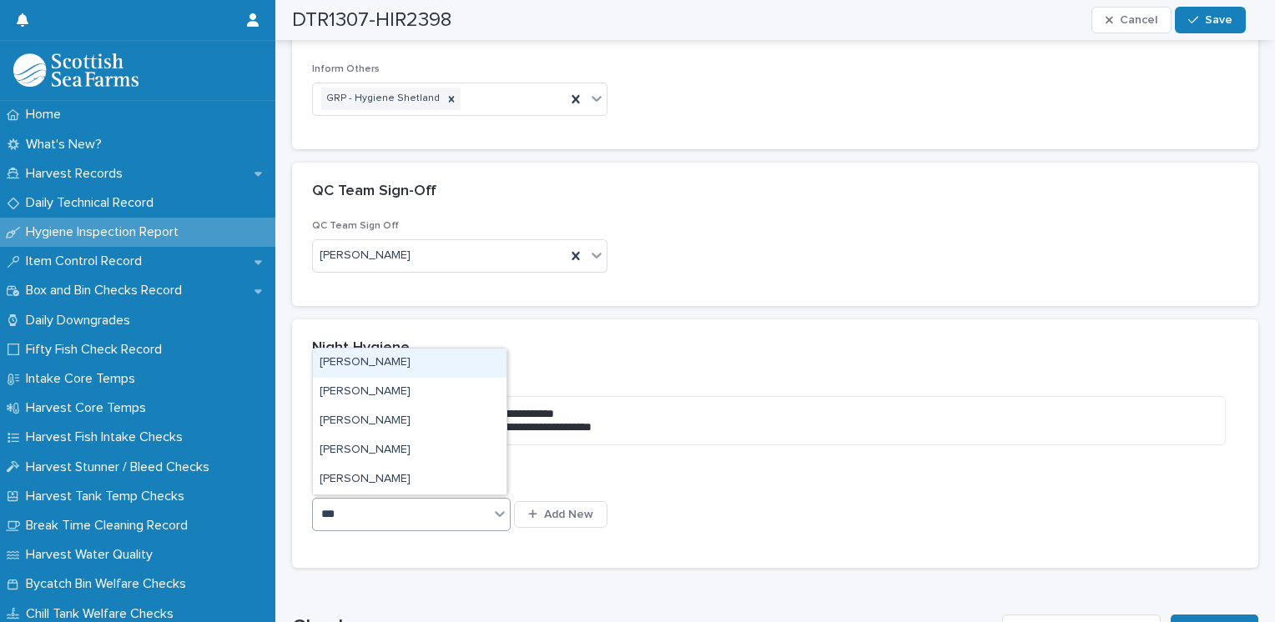
click at [372, 369] on div "[PERSON_NAME]" at bounding box center [410, 363] width 194 height 29
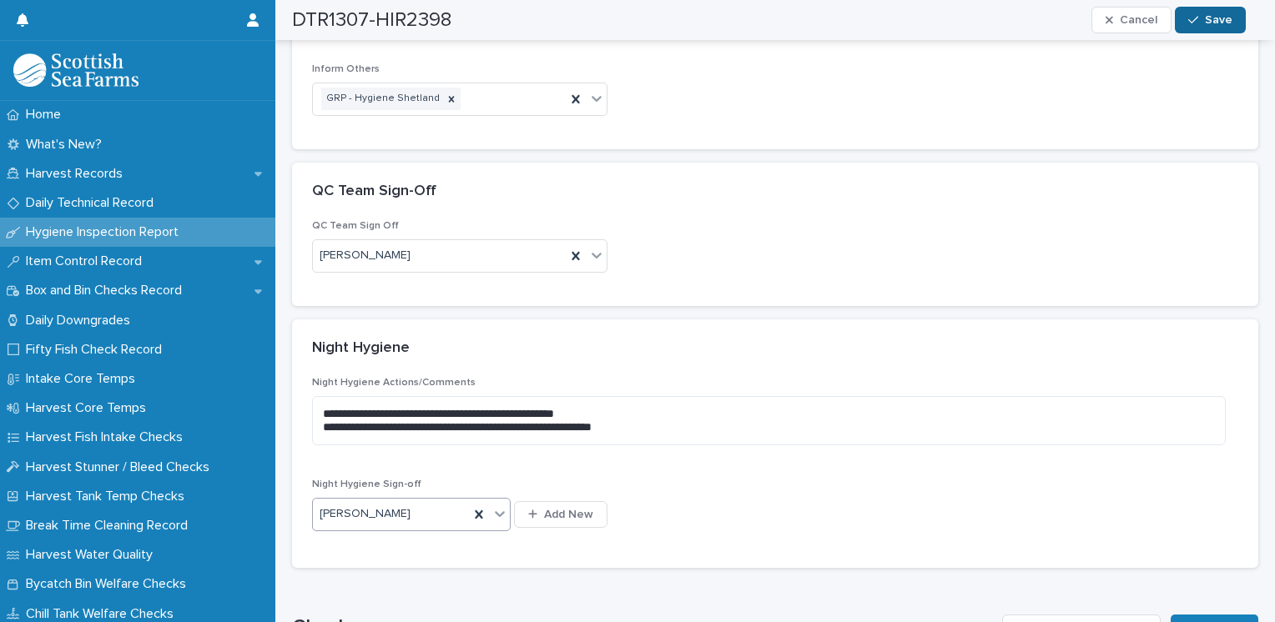
click at [1218, 14] on span "Save" at bounding box center [1219, 20] width 28 height 12
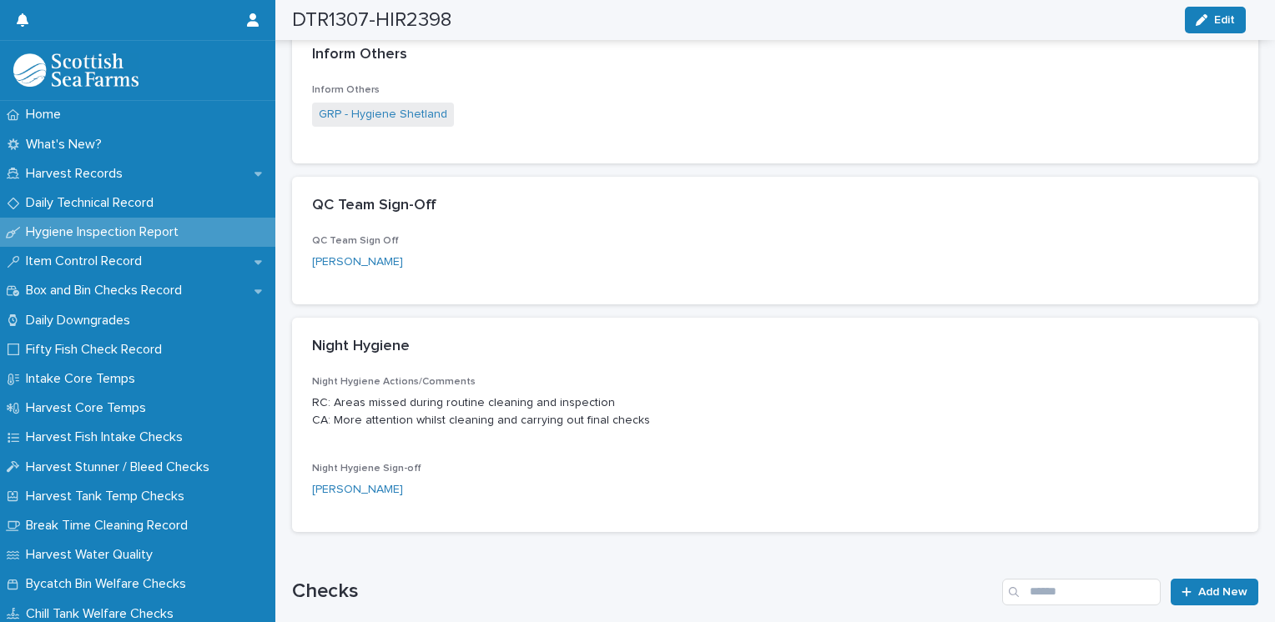
scroll to position [502, 0]
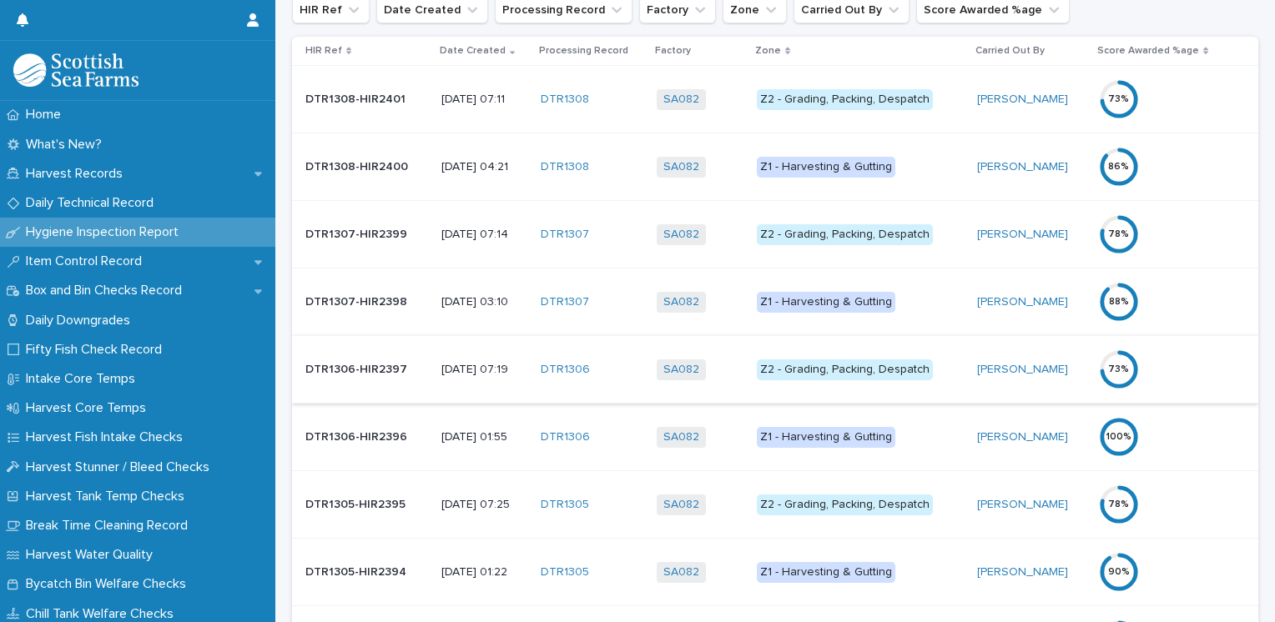
scroll to position [417, 0]
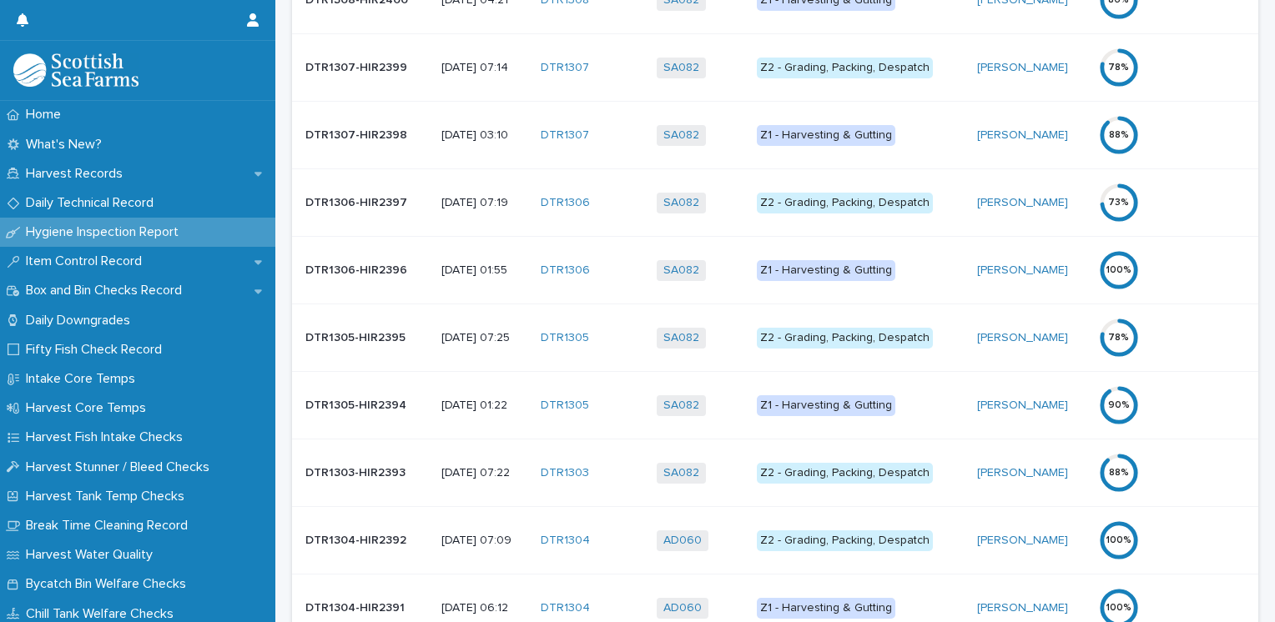
click at [844, 409] on div "Z1 - Harvesting & Gutting" at bounding box center [826, 405] width 138 height 21
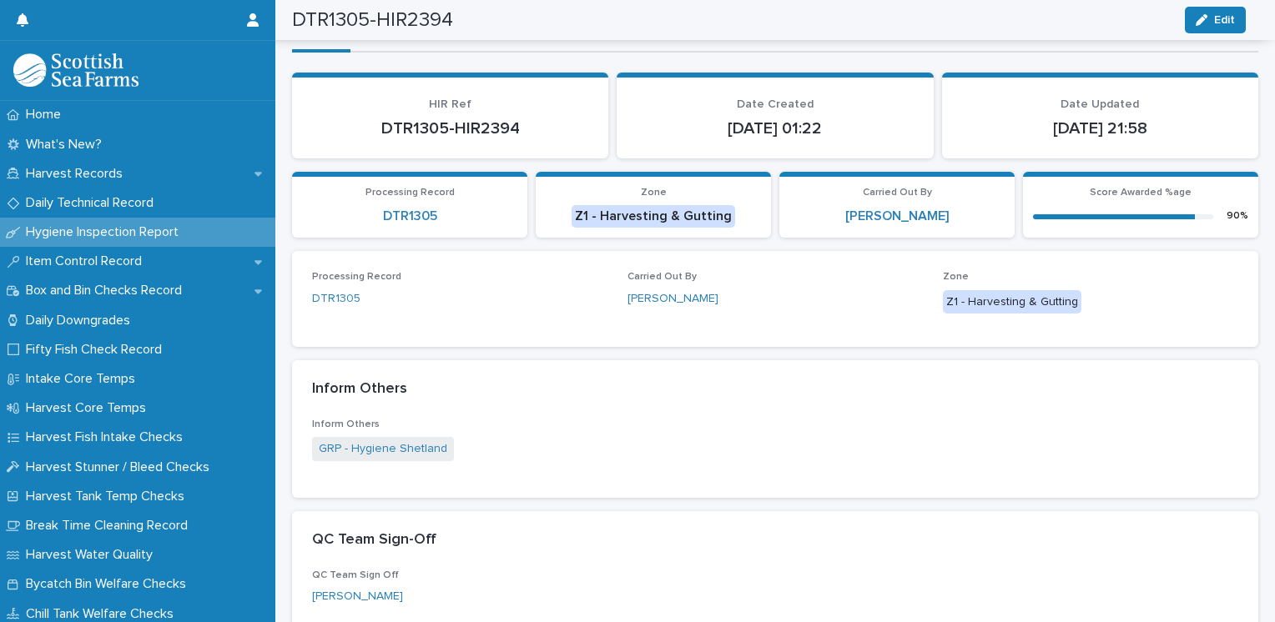
scroll to position [83, 0]
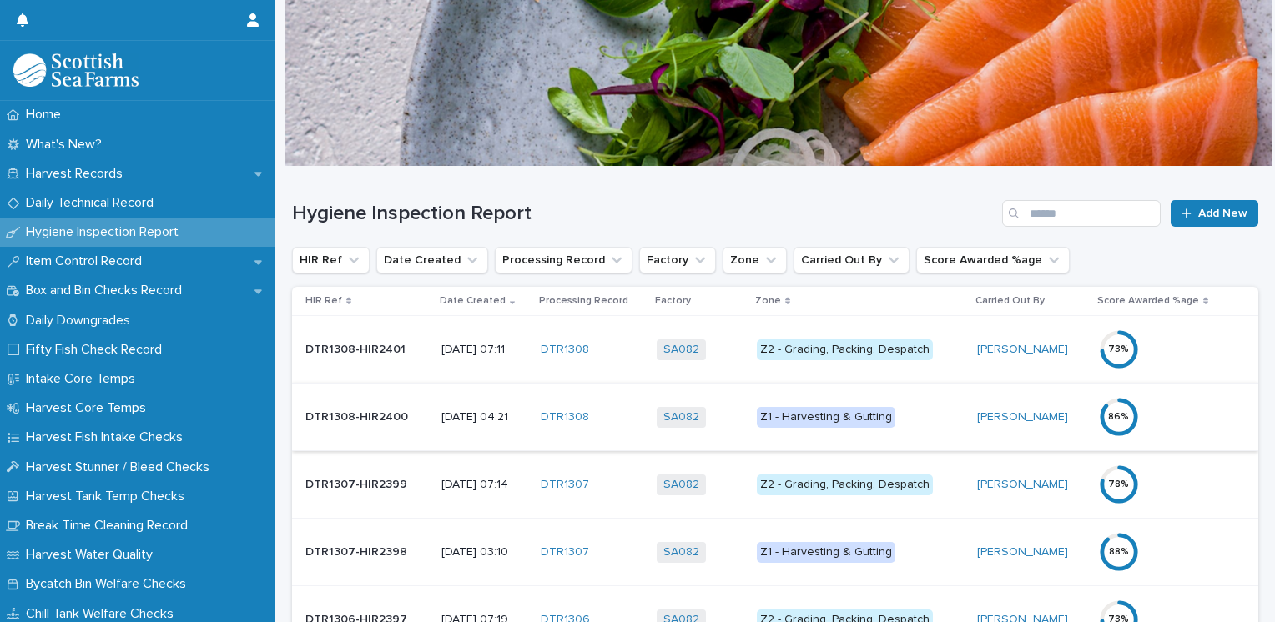
scroll to position [167, 0]
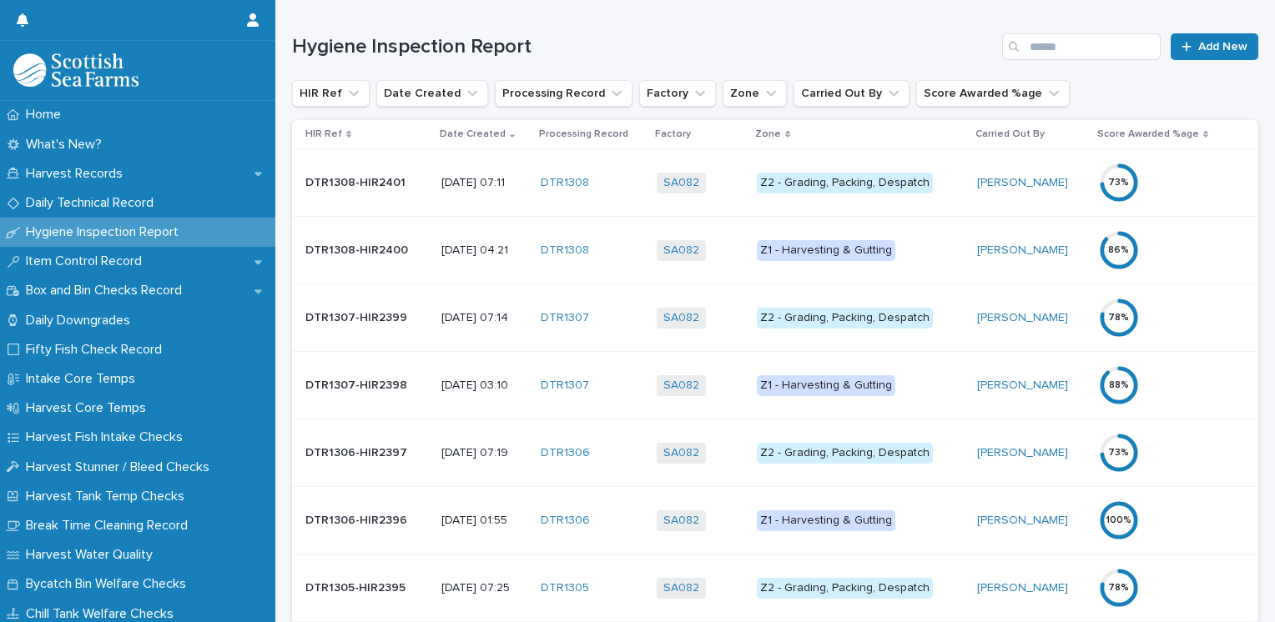
click at [868, 383] on div "Z1 - Harvesting & Gutting" at bounding box center [826, 385] width 138 height 21
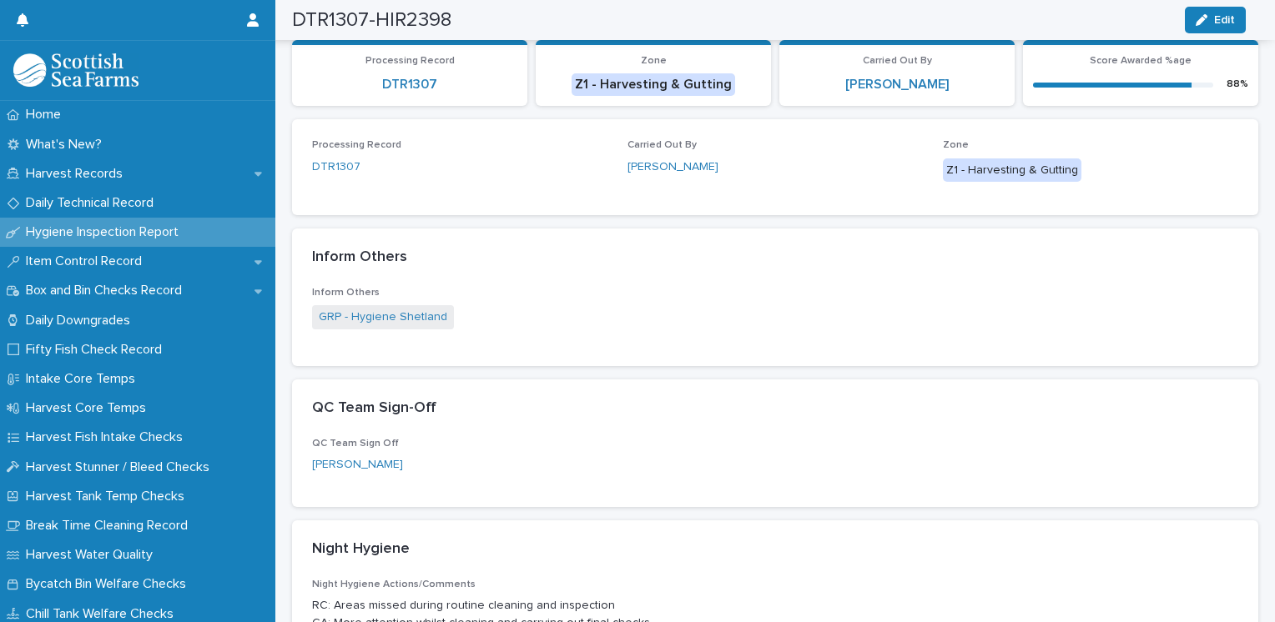
scroll to position [383, 0]
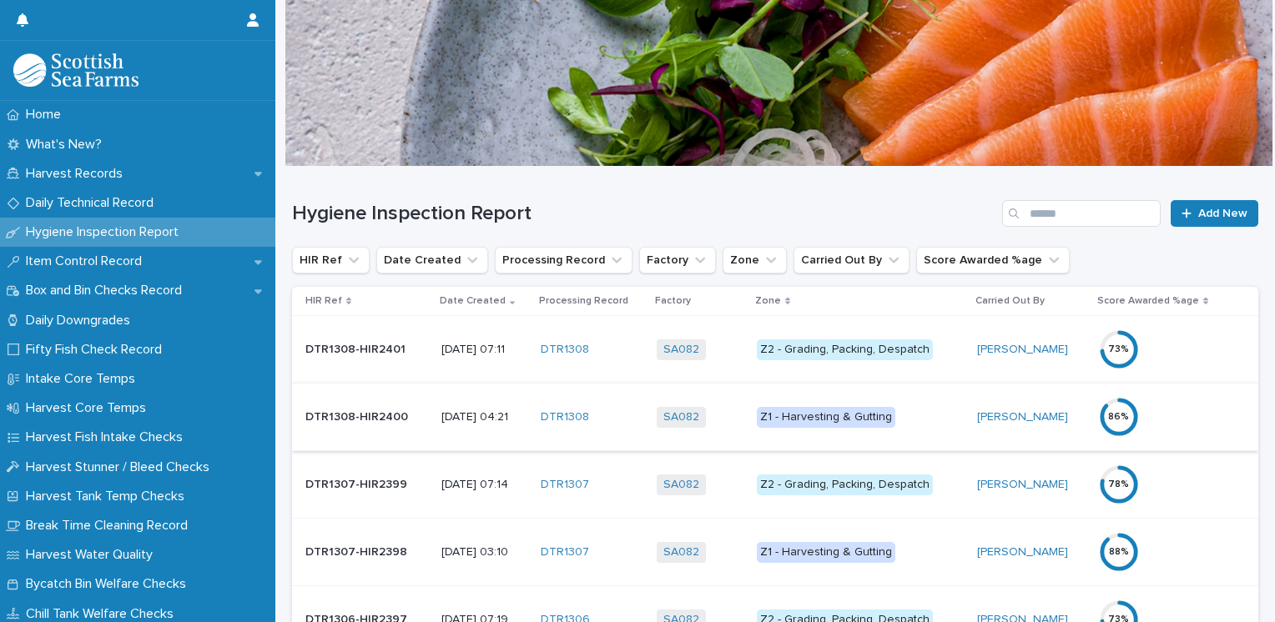
scroll to position [167, 0]
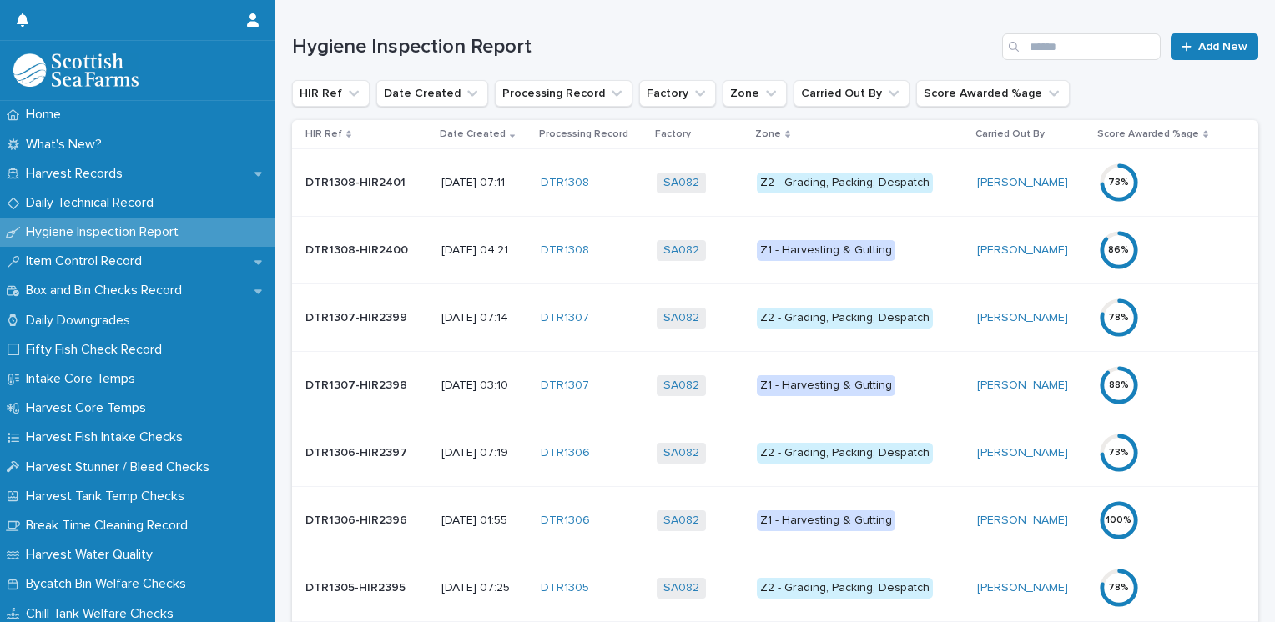
click at [847, 516] on div "Z1 - Harvesting & Gutting" at bounding box center [826, 521] width 138 height 21
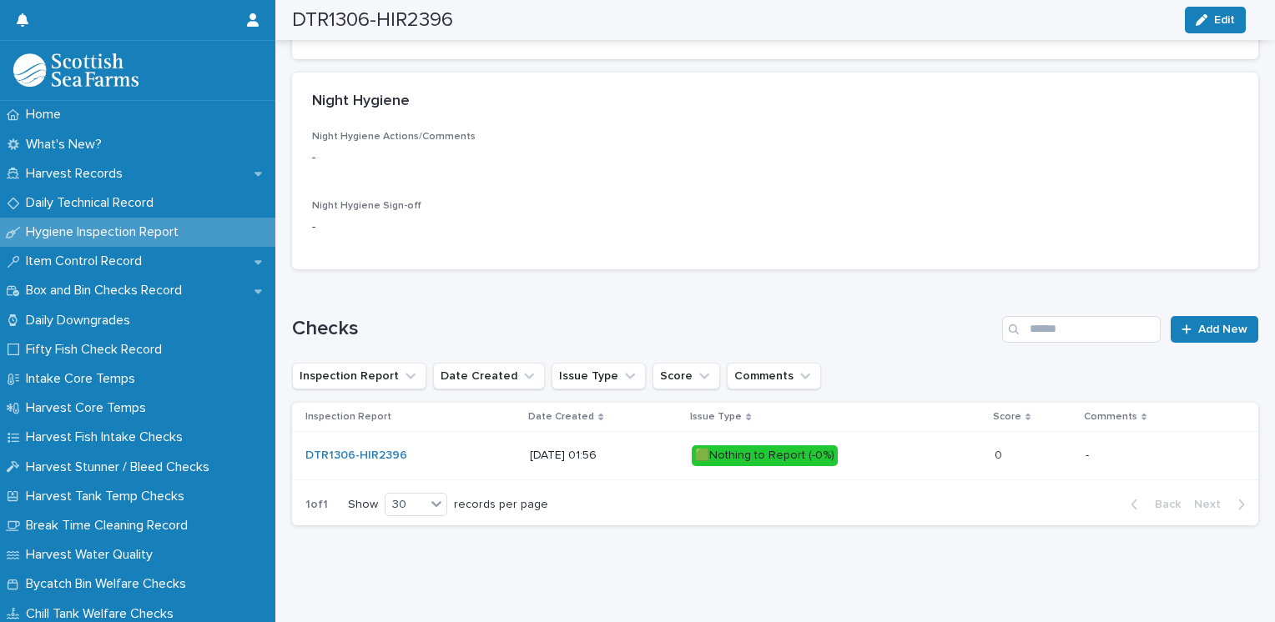
scroll to position [257, 0]
